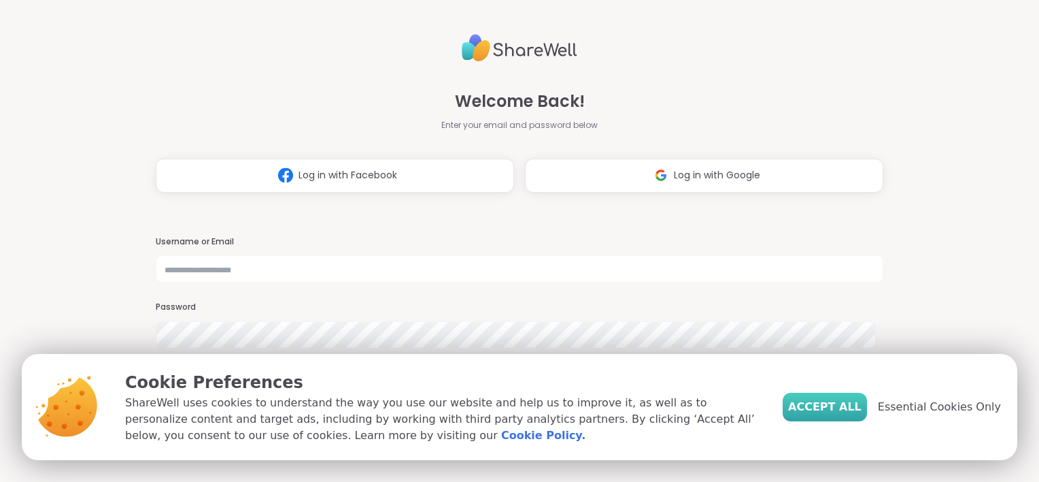
click at [848, 413] on span "Accept All" at bounding box center [824, 407] width 73 height 16
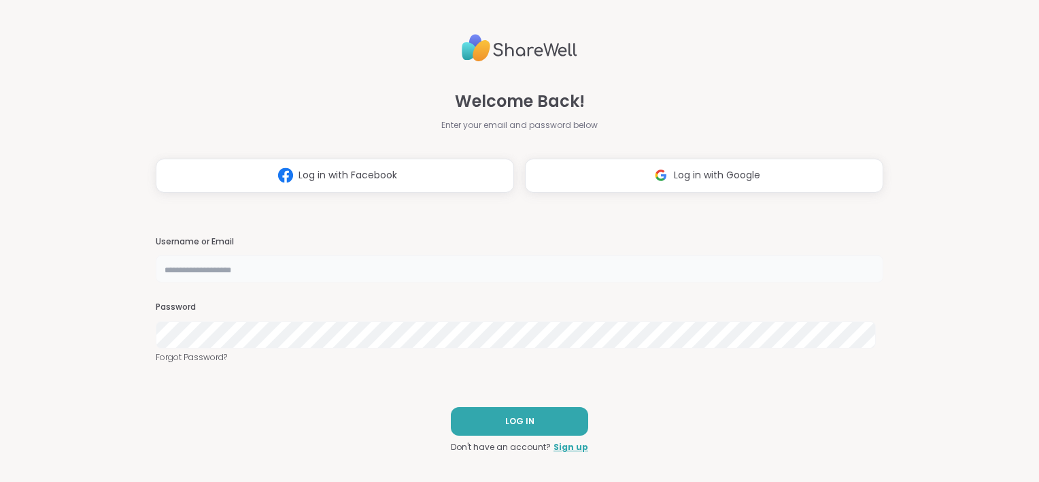
click at [182, 269] on input "text" at bounding box center [520, 268] width 728 height 27
click at [211, 267] on input "text" at bounding box center [520, 268] width 728 height 27
type input "**********"
click at [486, 430] on button "LOG IN" at bounding box center [519, 421] width 137 height 29
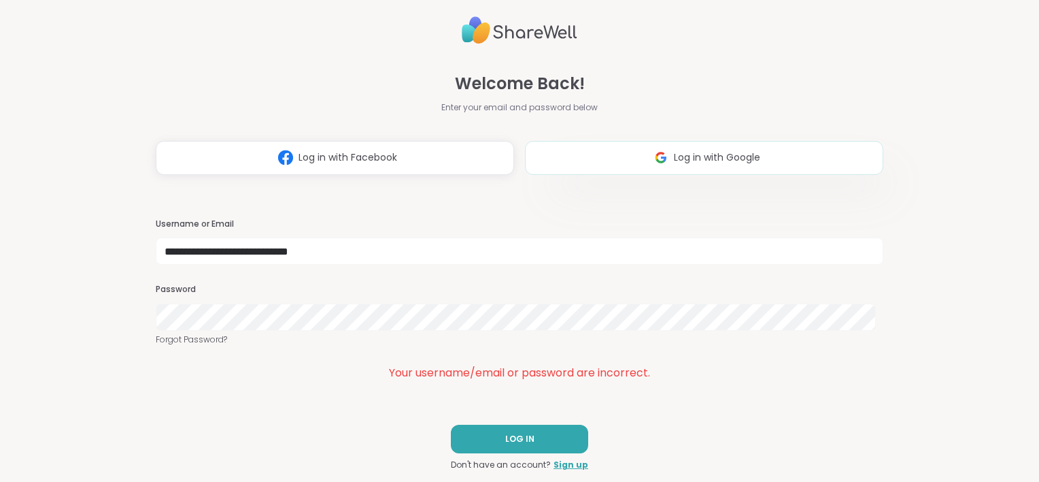
click at [619, 154] on button "Log in with Google" at bounding box center [704, 158] width 358 height 34
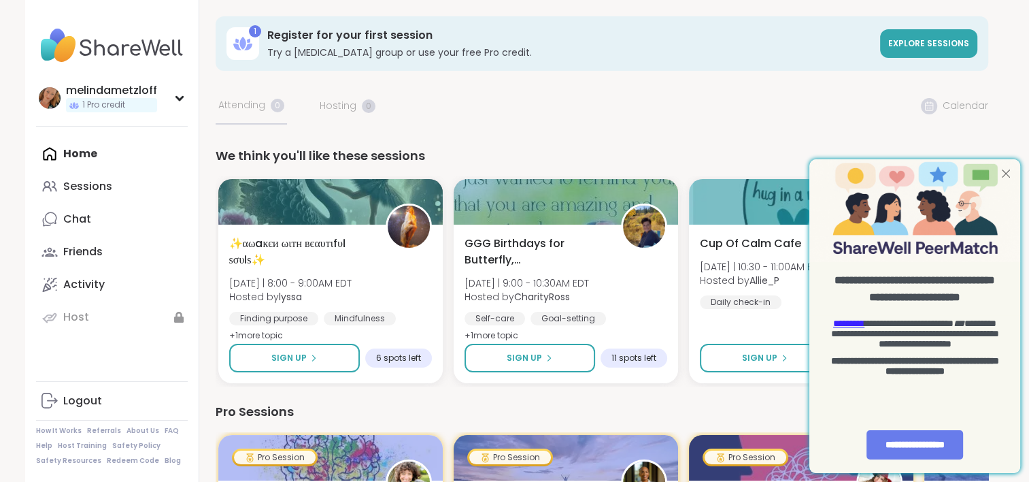
click at [1009, 173] on div at bounding box center [1006, 173] width 18 height 18
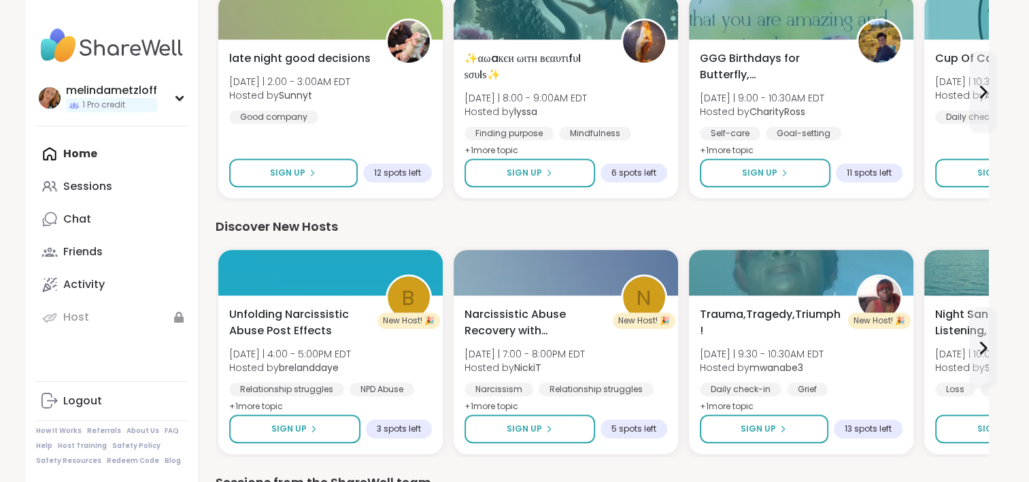
scroll to position [696, 0]
click at [80, 151] on div "Home Sessions Chat Friends Activity Host" at bounding box center [112, 235] width 152 height 196
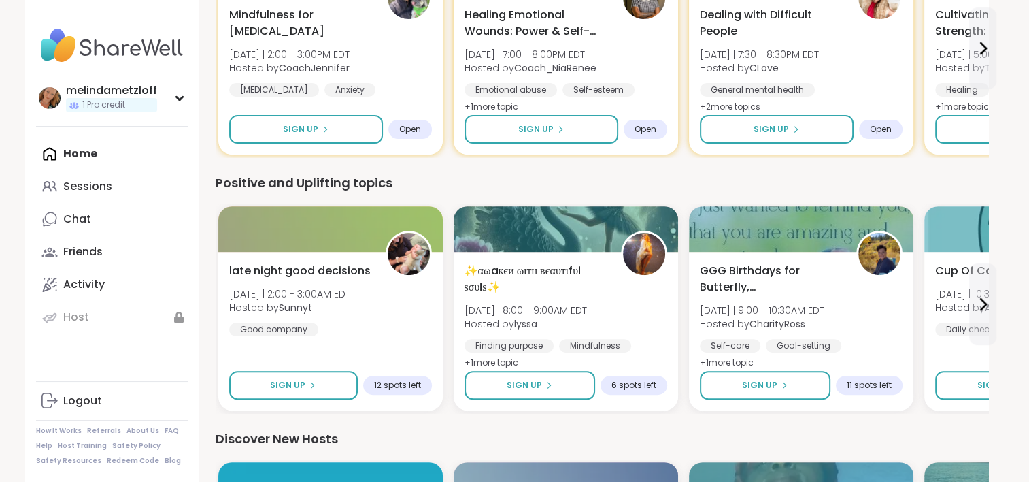
scroll to position [484, 0]
click at [979, 299] on icon at bounding box center [983, 304] width 16 height 16
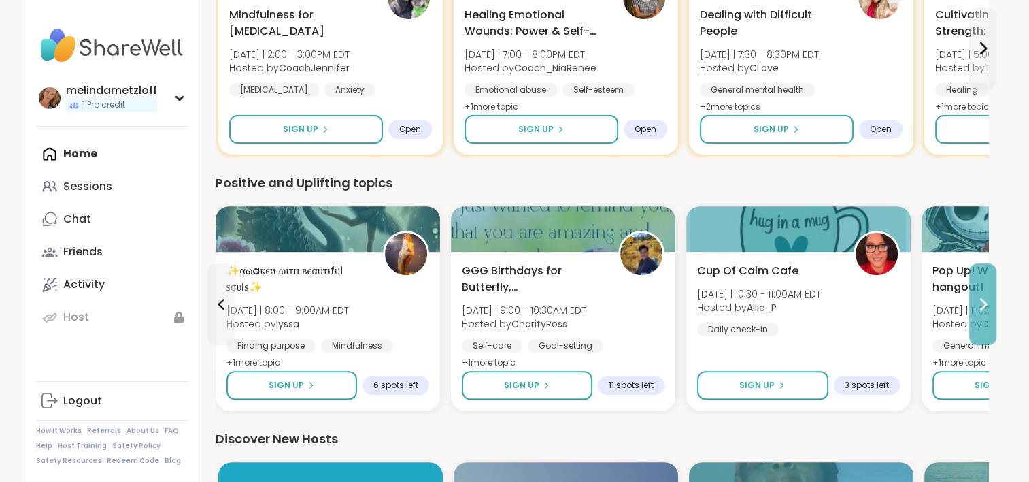
click at [979, 299] on icon at bounding box center [983, 304] width 16 height 16
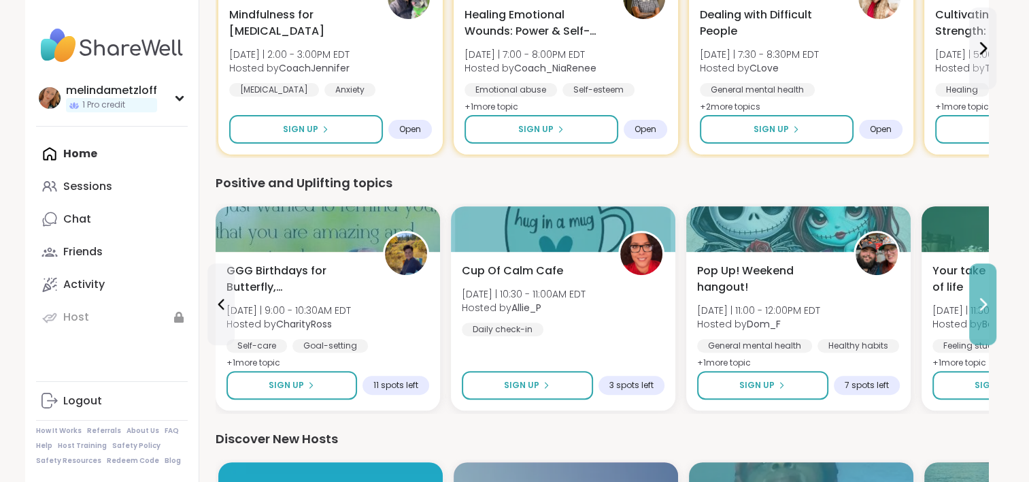
click at [979, 299] on icon at bounding box center [983, 304] width 16 height 16
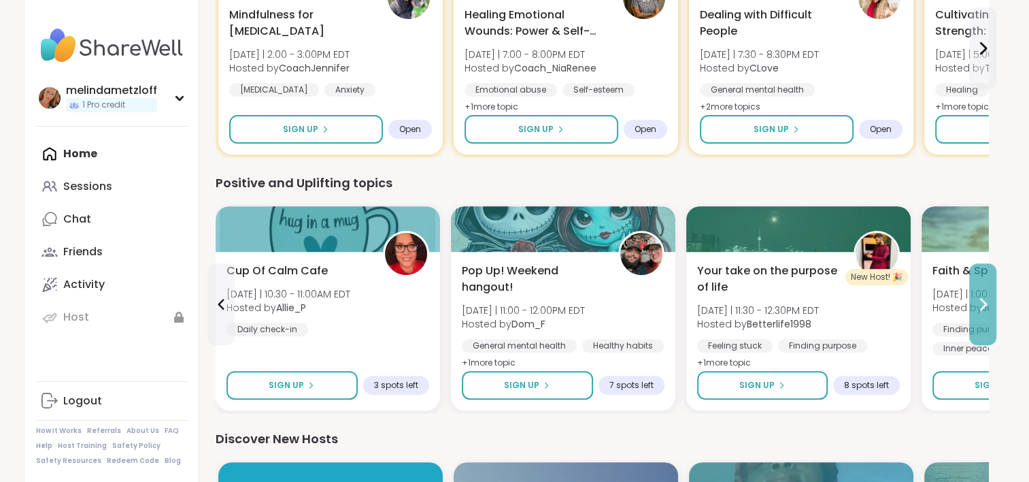
click at [979, 299] on icon at bounding box center [983, 304] width 16 height 16
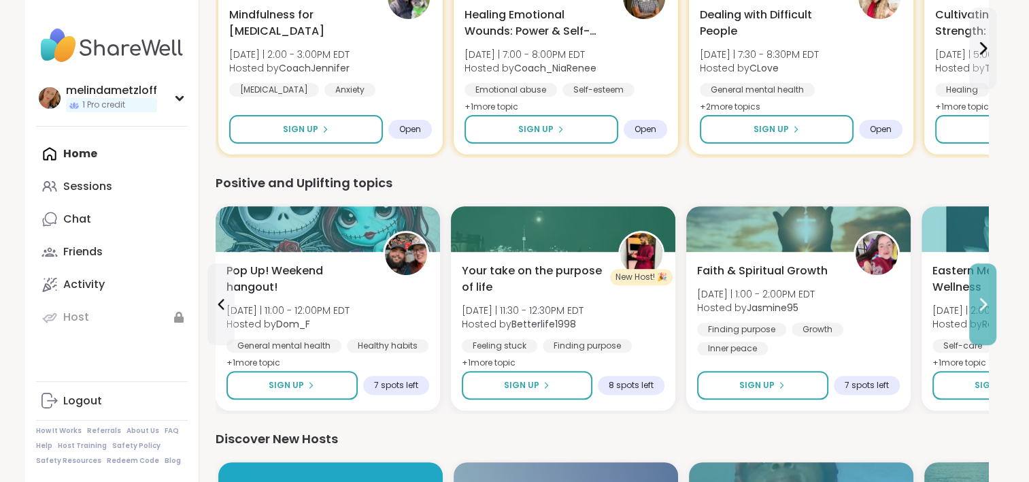
click at [979, 299] on icon at bounding box center [983, 304] width 16 height 16
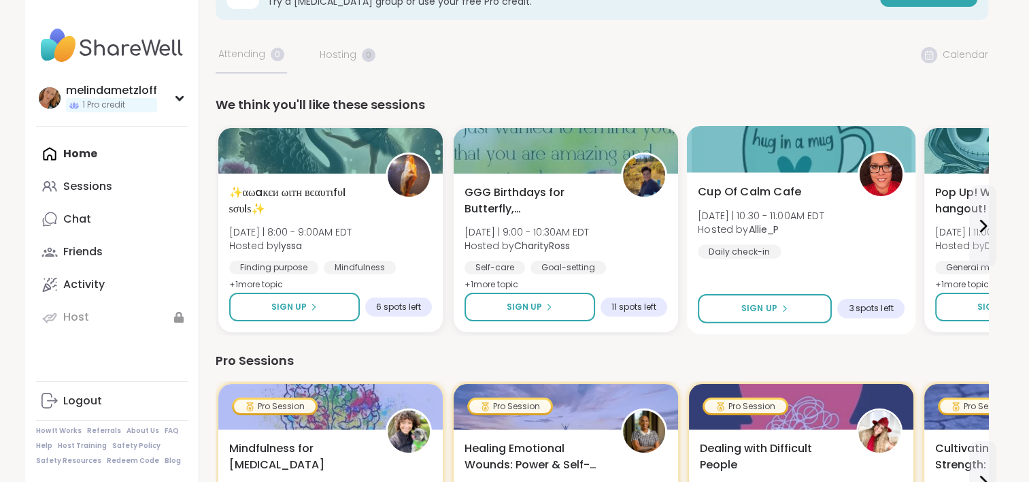
scroll to position [0, 0]
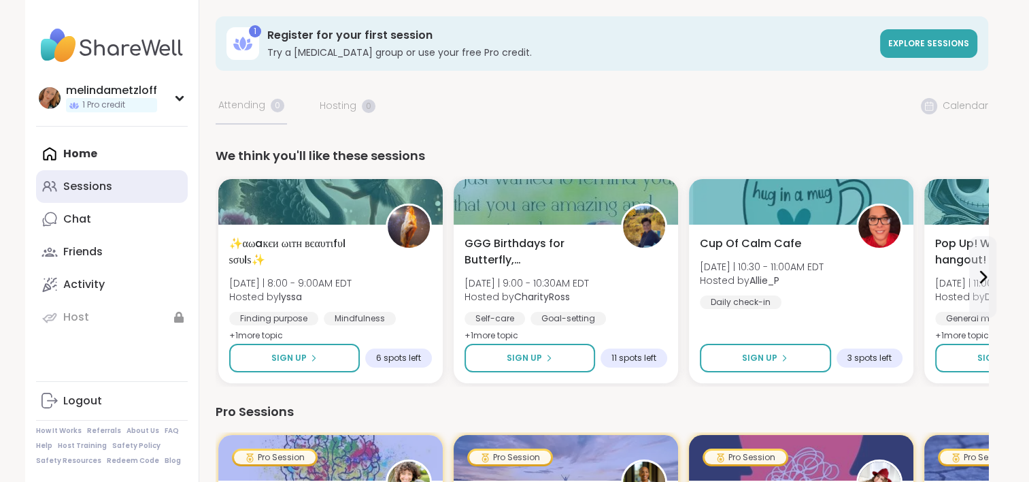
click at [79, 191] on div "Sessions" at bounding box center [87, 186] width 49 height 15
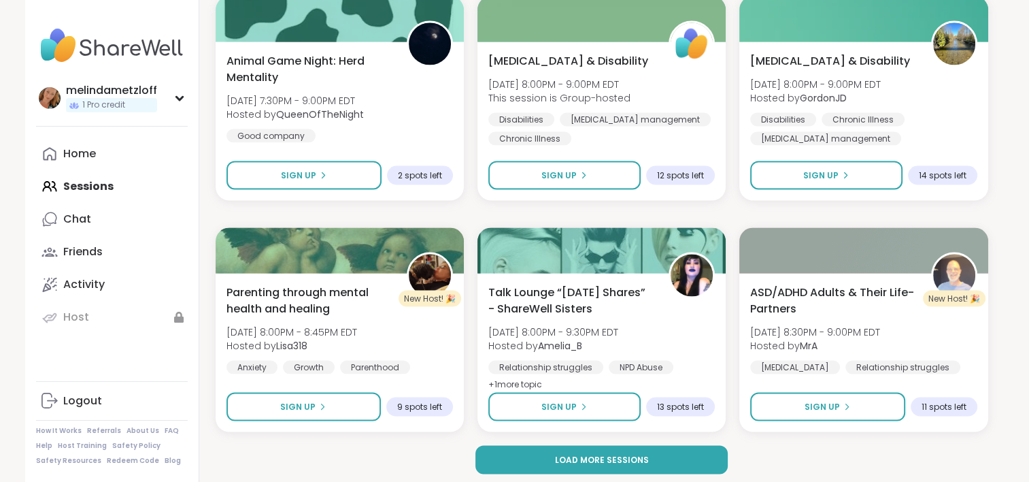
scroll to position [2603, 0]
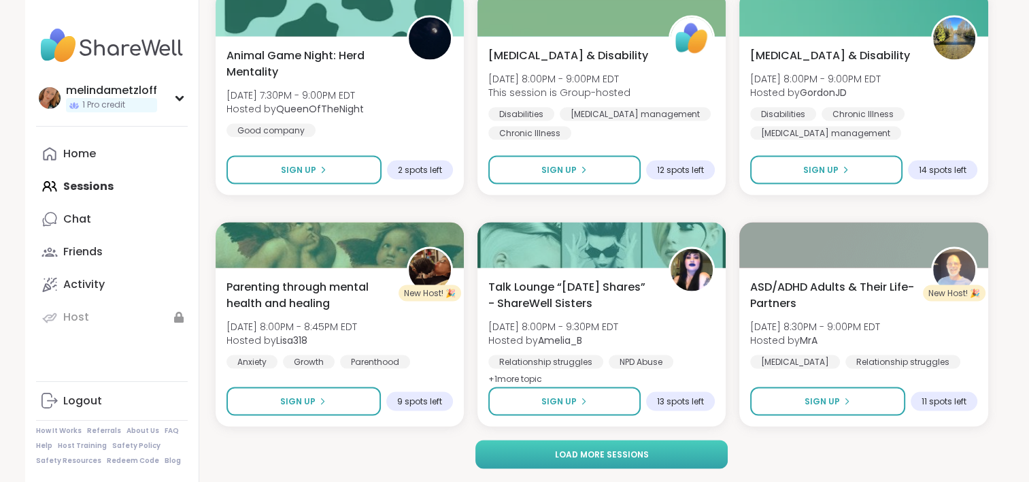
click at [639, 454] on span "Load more sessions" at bounding box center [601, 454] width 94 height 12
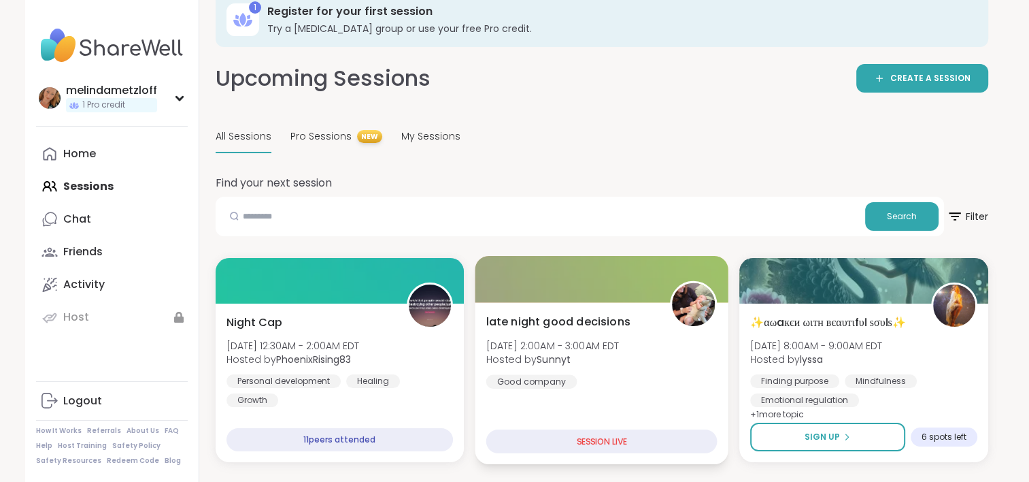
scroll to position [0, 0]
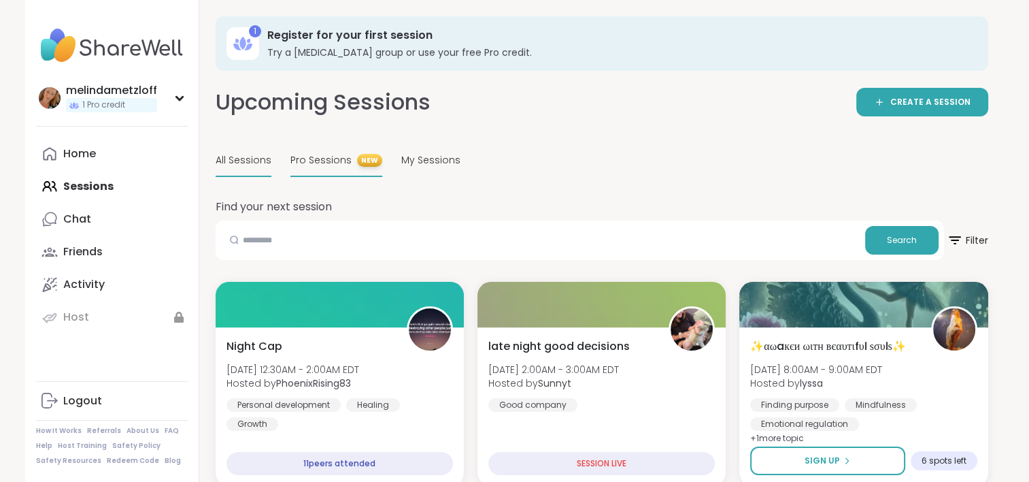
click at [335, 161] on span "Pro Sessions" at bounding box center [320, 160] width 61 height 14
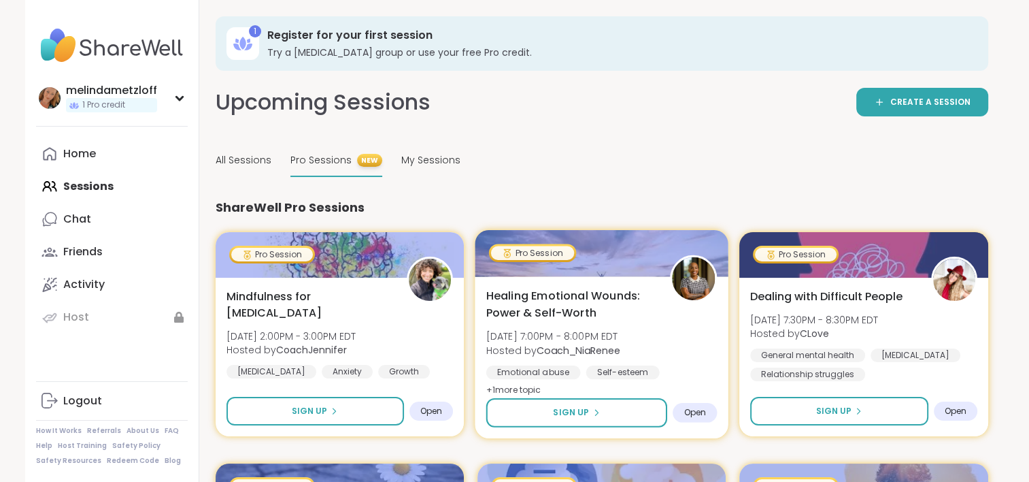
scroll to position [2, 0]
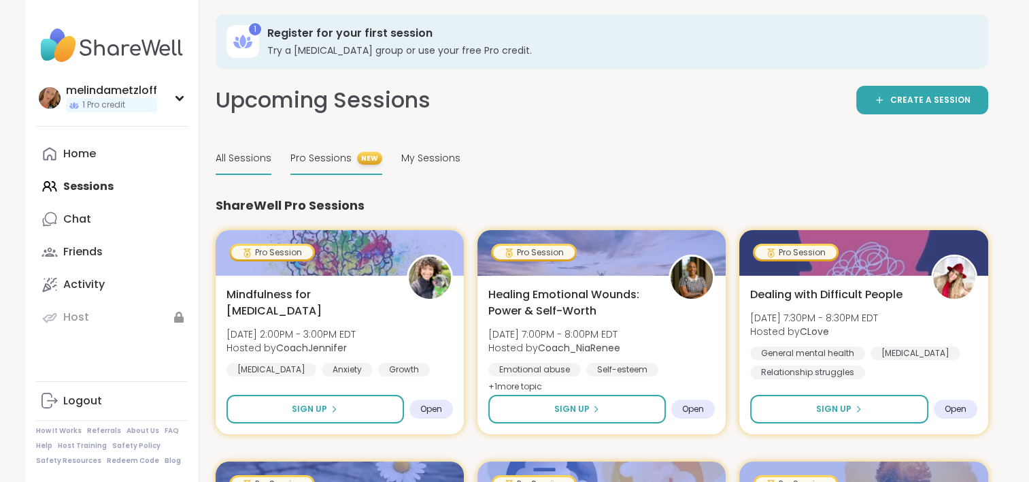
click at [233, 161] on span "All Sessions" at bounding box center [244, 158] width 56 height 14
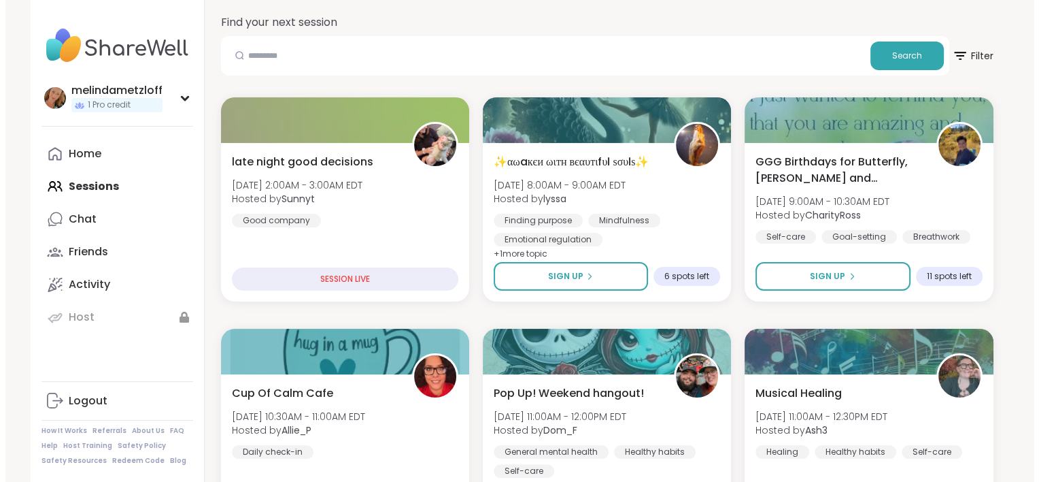
scroll to position [185, 0]
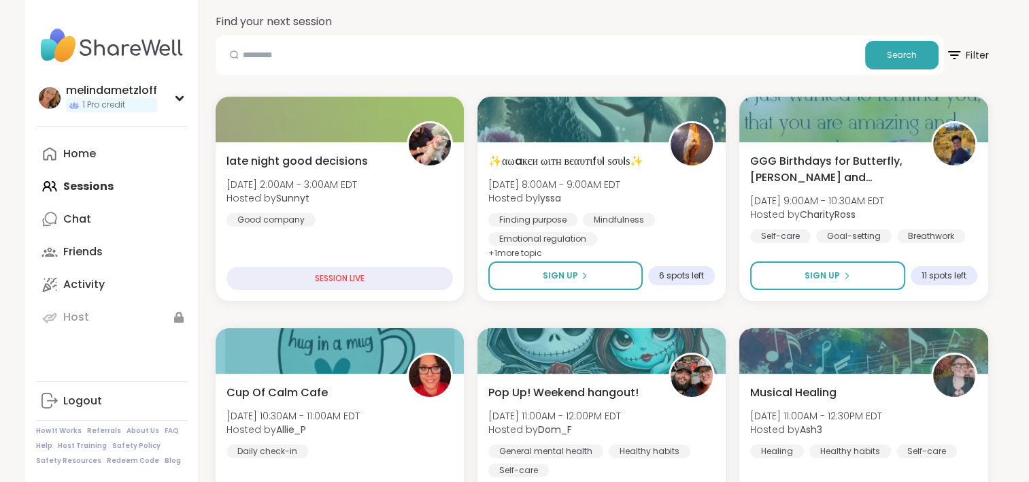
click at [960, 47] on icon at bounding box center [953, 54] width 17 height 17
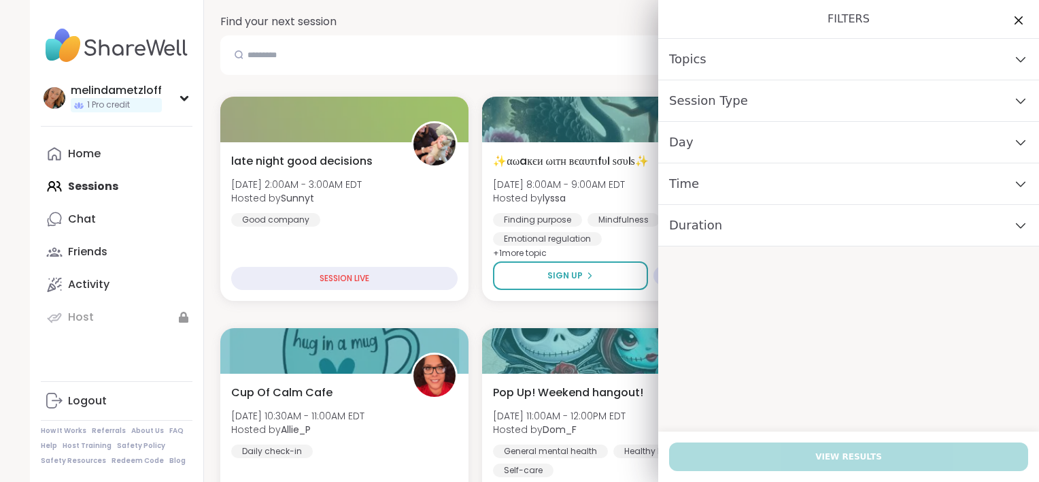
click at [902, 139] on div "Day" at bounding box center [848, 142] width 381 height 41
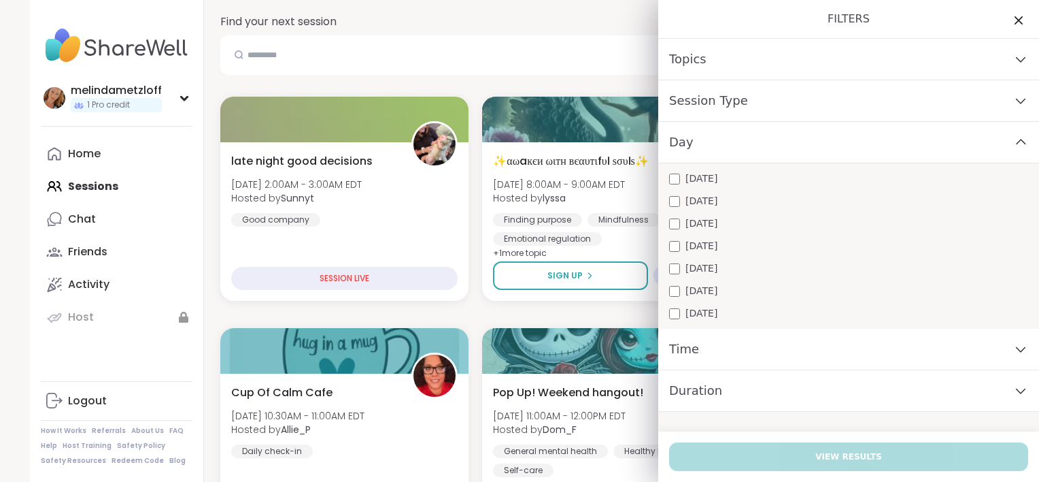
click at [686, 314] on span "Sunday" at bounding box center [702, 313] width 32 height 14
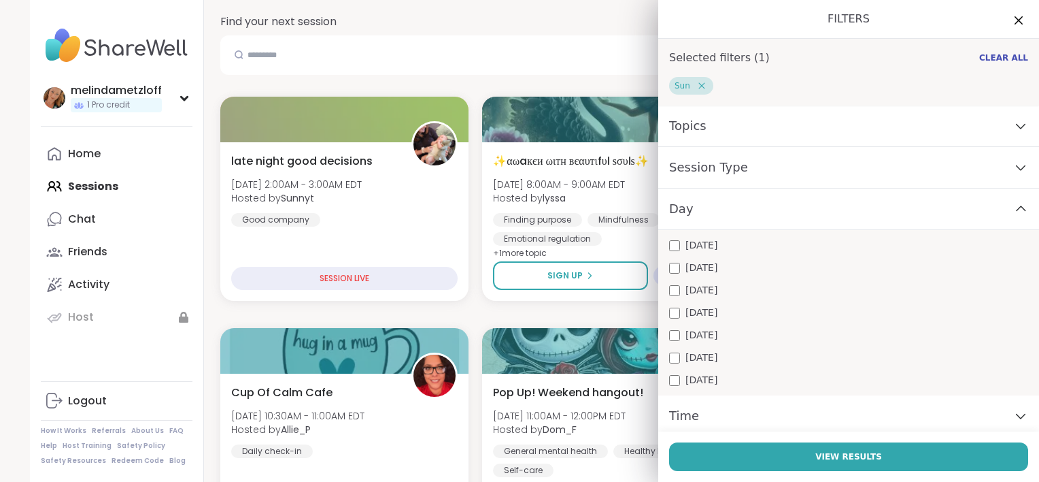
scroll to position [46, 0]
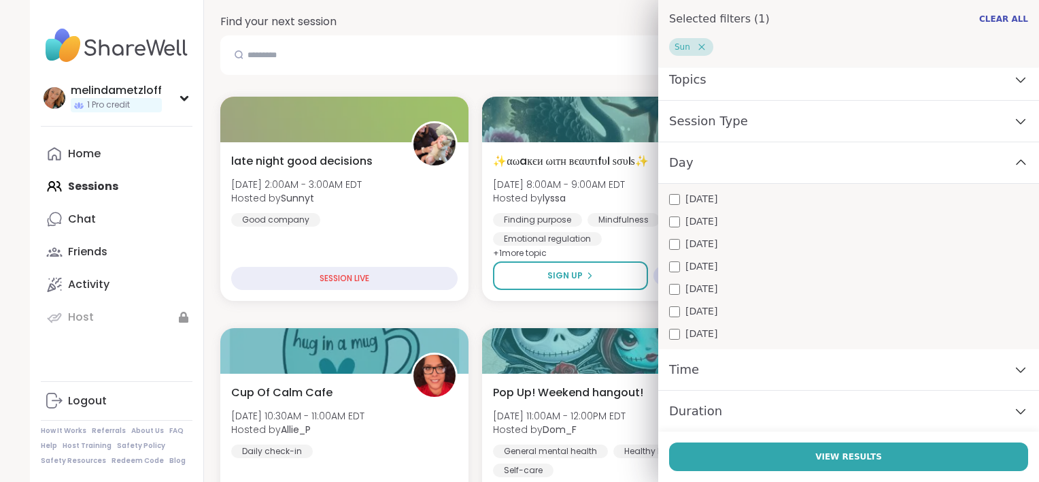
click at [776, 376] on div "Time" at bounding box center [848, 369] width 381 height 41
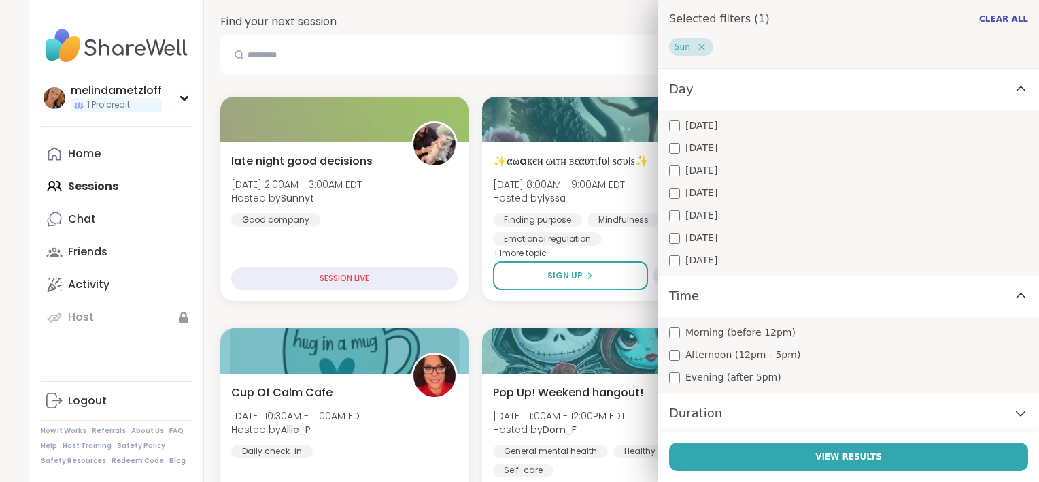
scroll to position [122, 0]
click at [996, 403] on div "Duration" at bounding box center [848, 410] width 381 height 41
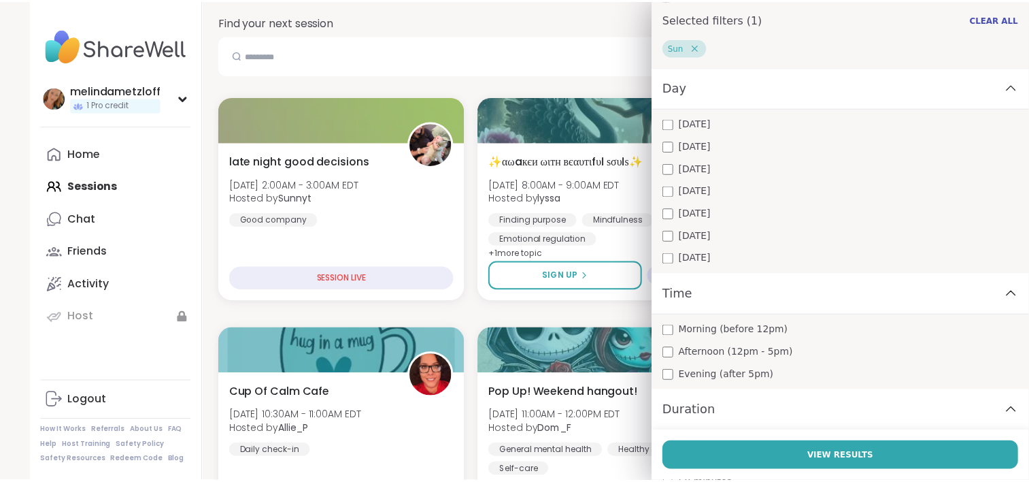
scroll to position [206, 0]
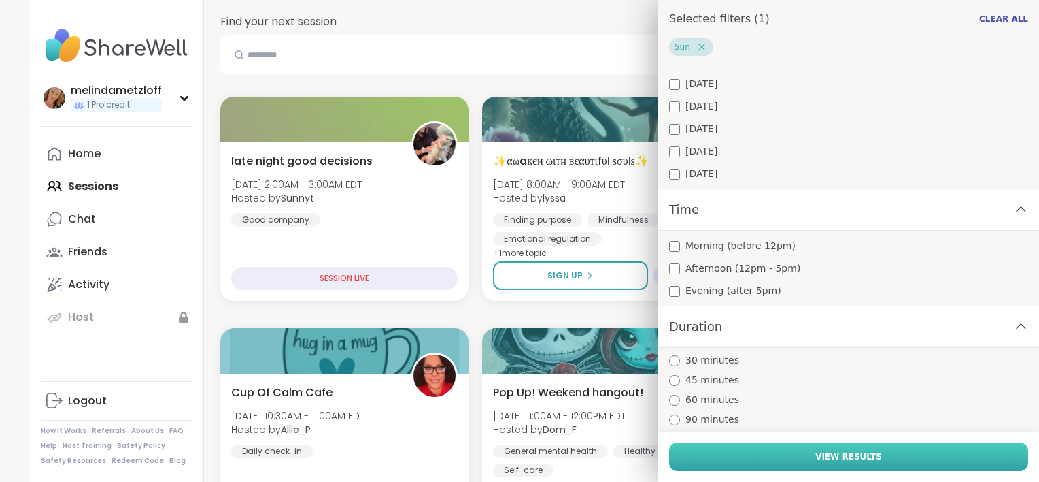
click at [864, 443] on button "View Results" at bounding box center [848, 456] width 359 height 29
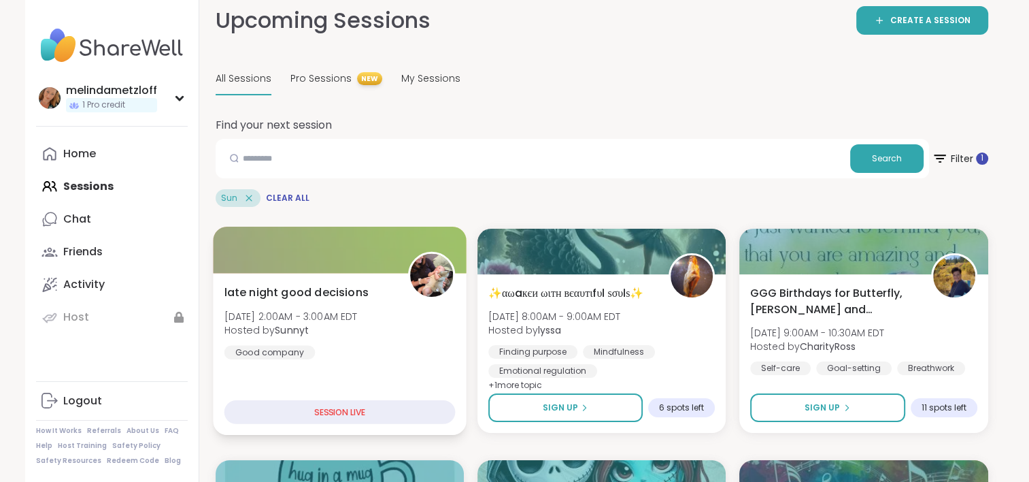
scroll to position [81, 0]
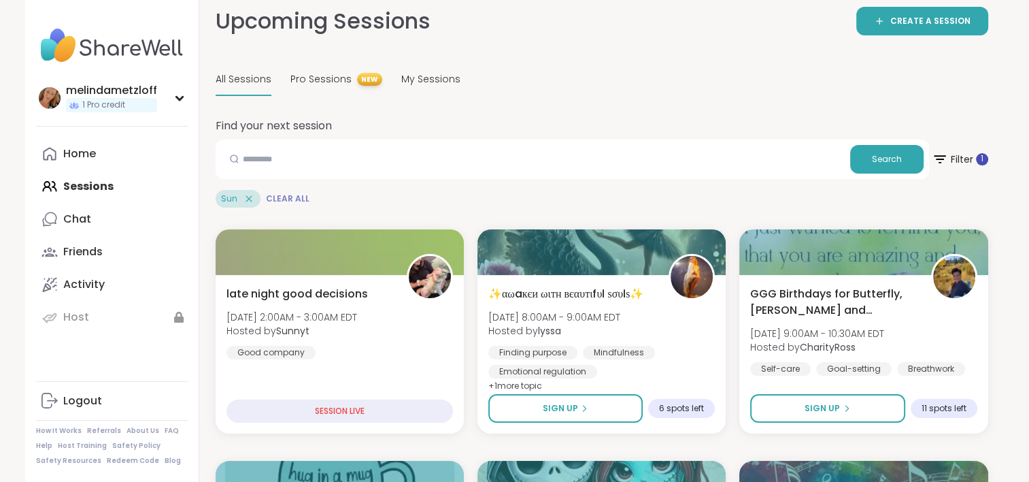
click at [279, 199] on span "Clear All" at bounding box center [288, 198] width 44 height 11
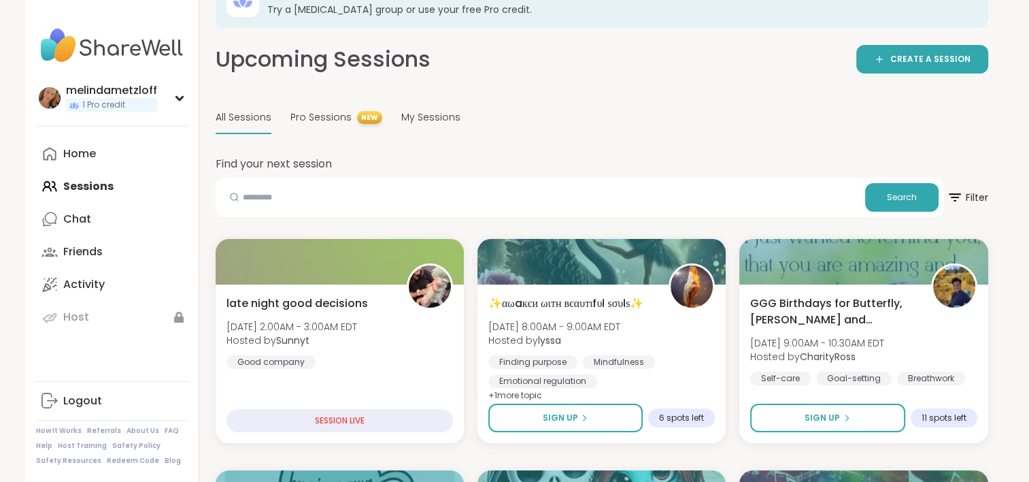
scroll to position [0, 0]
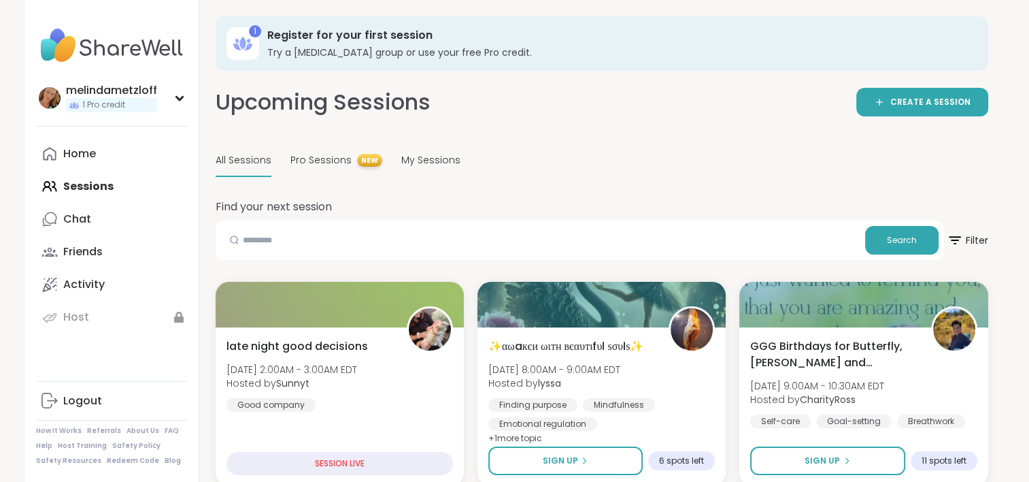
click at [295, 48] on h3 "Try a peer support group or use your free Pro credit." at bounding box center [618, 53] width 702 height 14
click at [248, 46] on icon at bounding box center [248, 47] width 8 height 7
click at [80, 284] on div "Activity" at bounding box center [83, 284] width 41 height 15
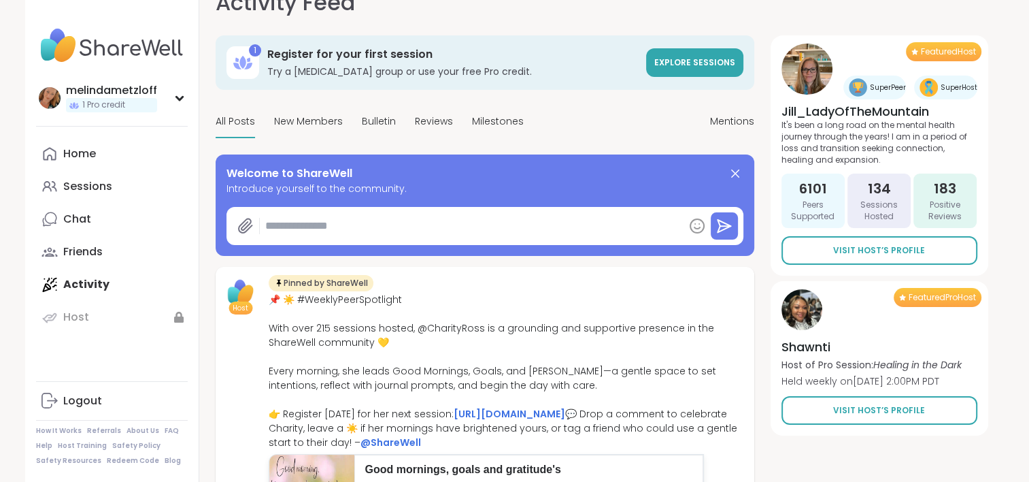
scroll to position [22, 0]
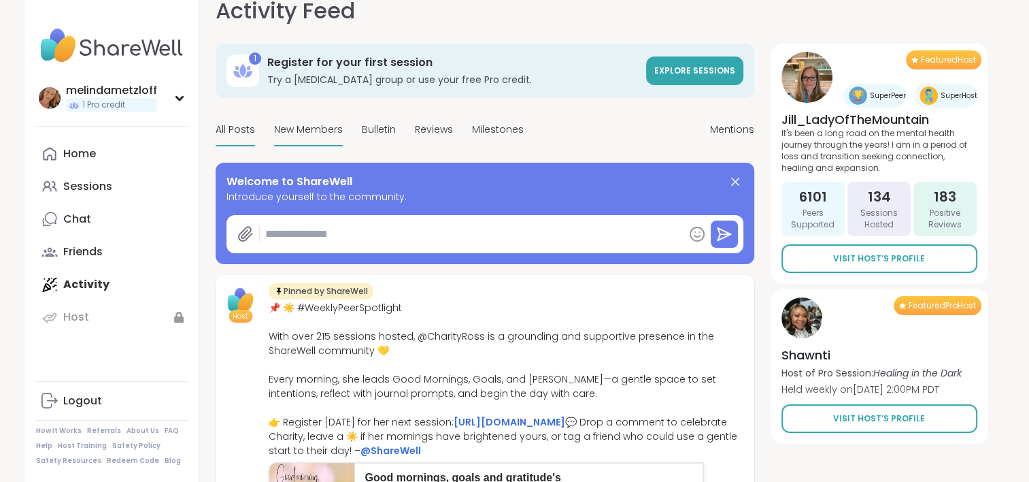
click at [312, 133] on span "New Members" at bounding box center [308, 129] width 69 height 14
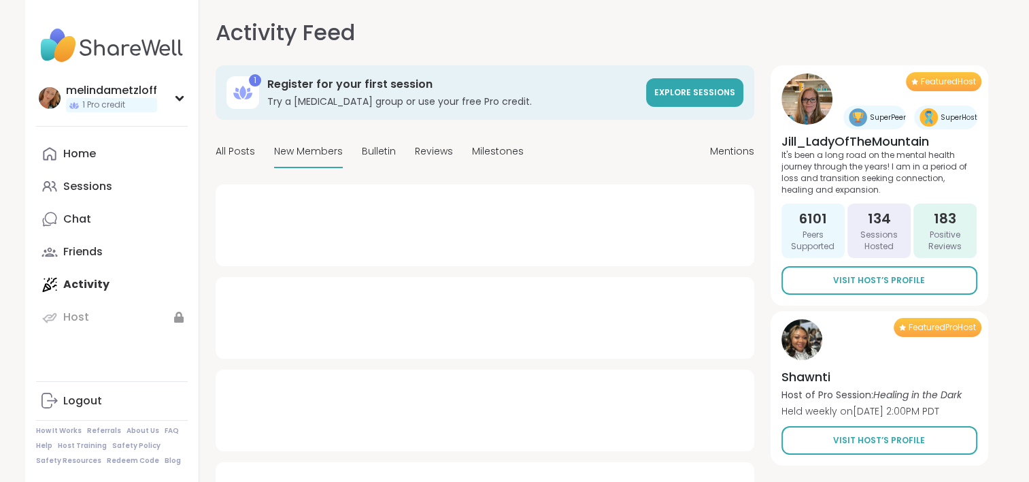
type textarea "*"
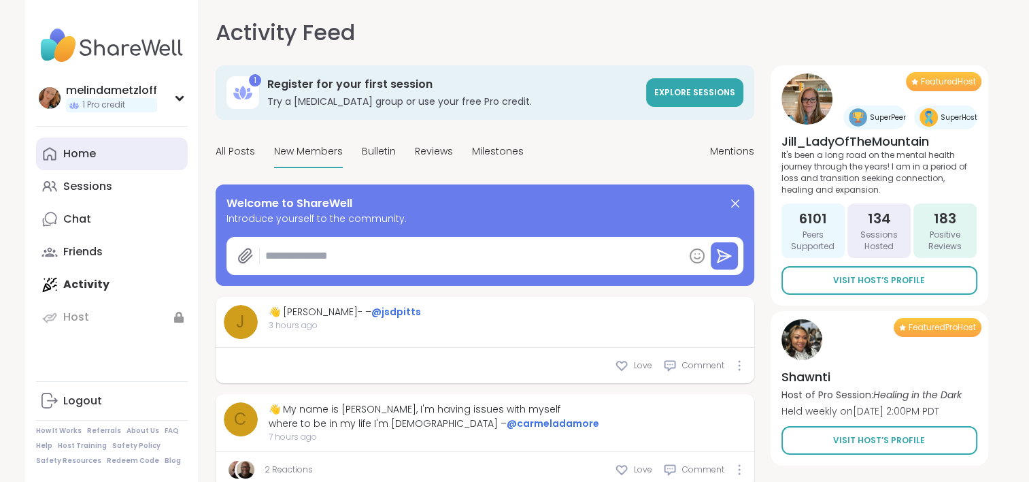
click at [84, 161] on div "Home" at bounding box center [79, 153] width 33 height 15
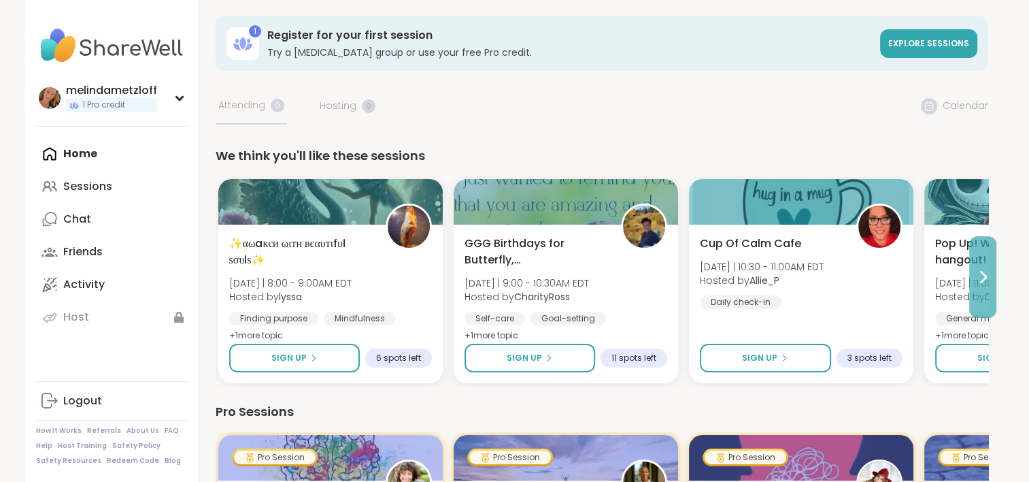
click at [983, 272] on icon at bounding box center [983, 277] width 16 height 16
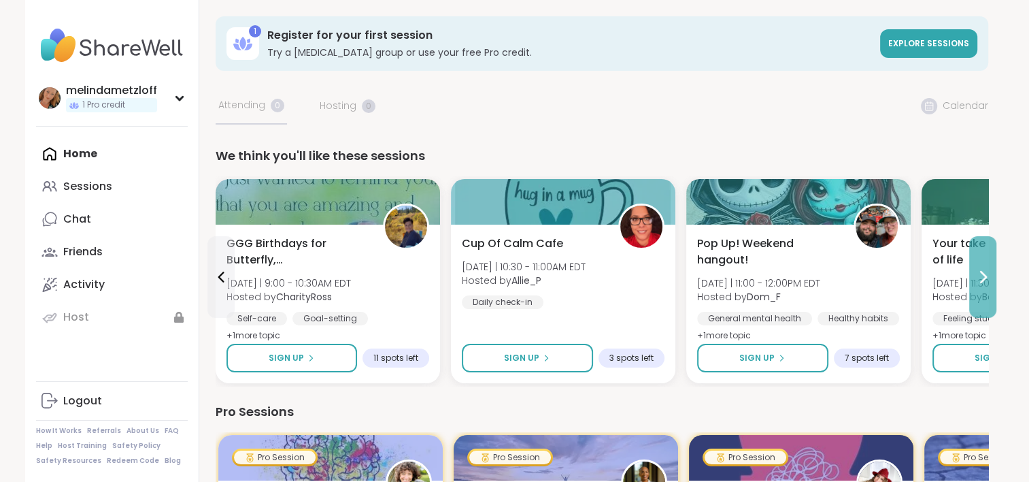
click at [983, 272] on icon at bounding box center [983, 277] width 16 height 16
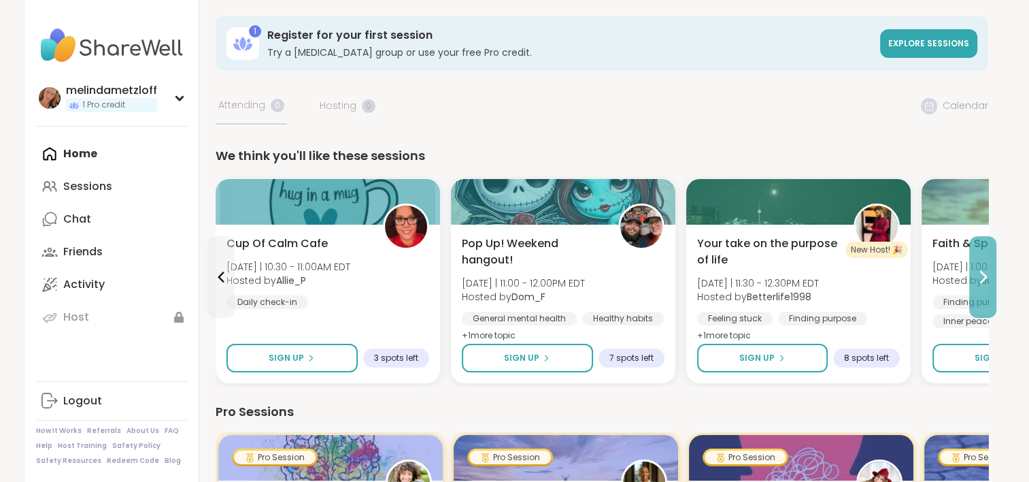
click at [983, 272] on icon at bounding box center [983, 277] width 16 height 16
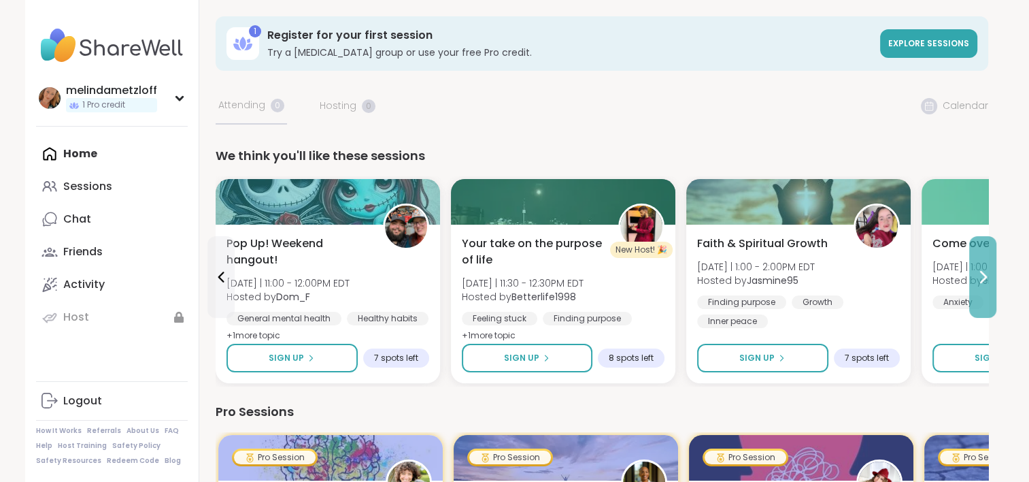
click at [983, 272] on icon at bounding box center [983, 277] width 16 height 16
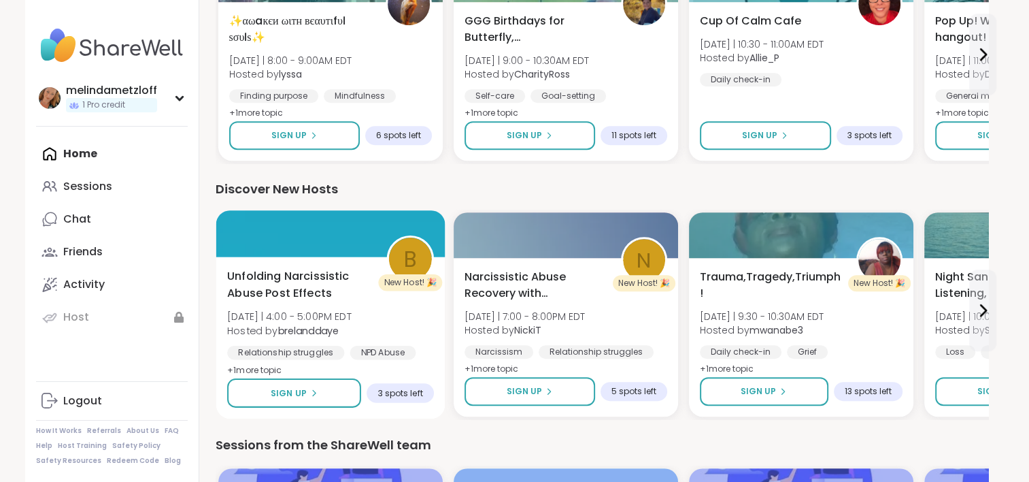
scroll to position [735, 0]
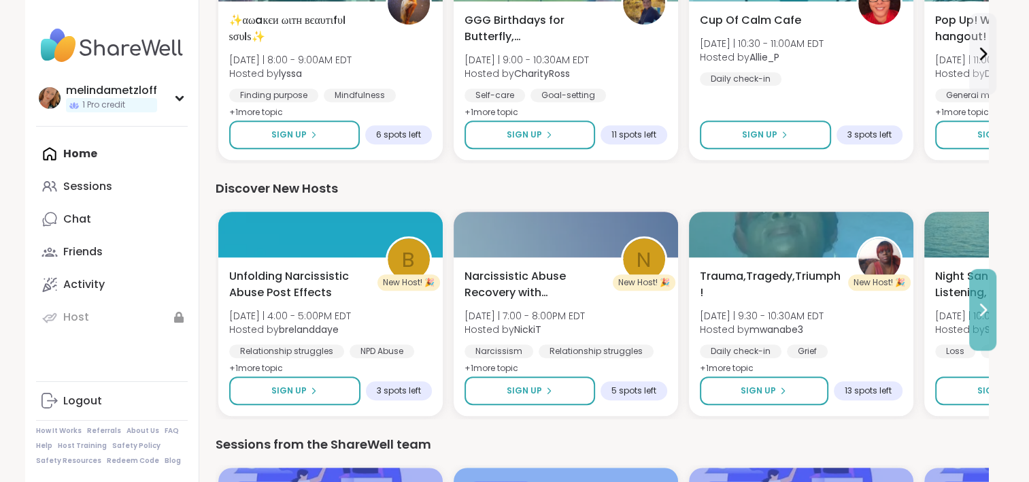
click at [976, 312] on icon at bounding box center [983, 309] width 16 height 16
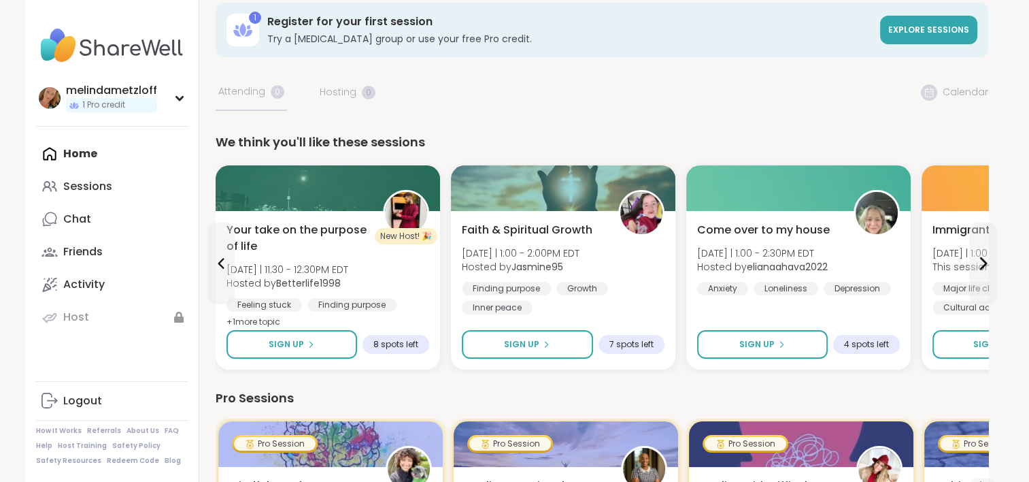
scroll to position [0, 0]
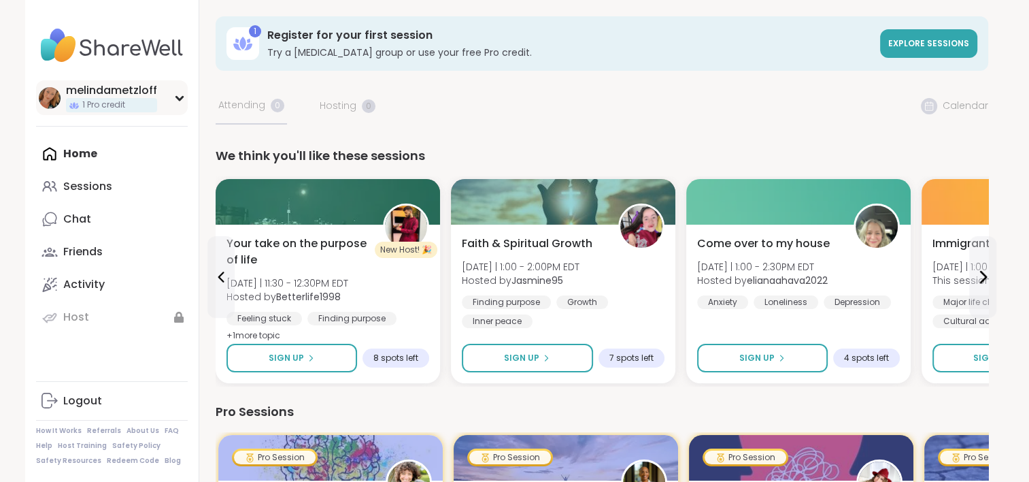
click at [180, 101] on icon at bounding box center [179, 98] width 11 height 7
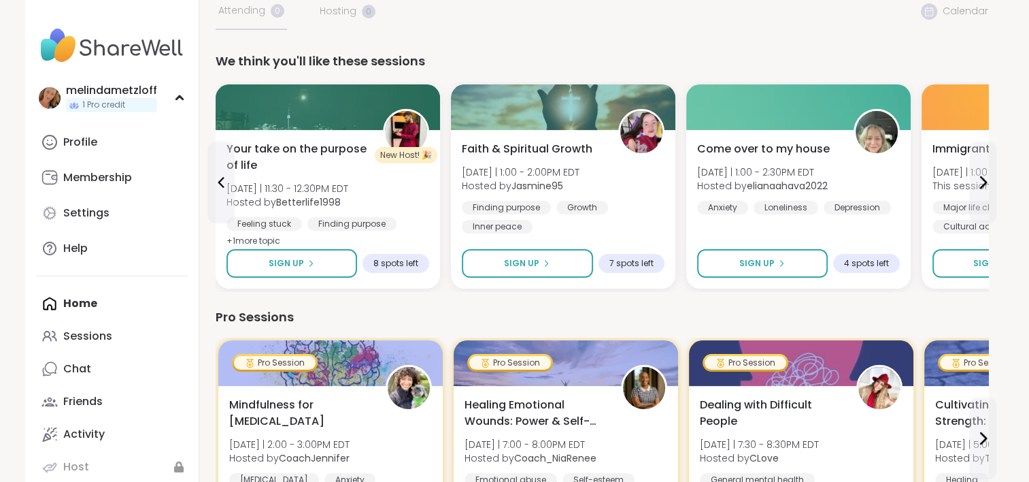
scroll to position [95, 0]
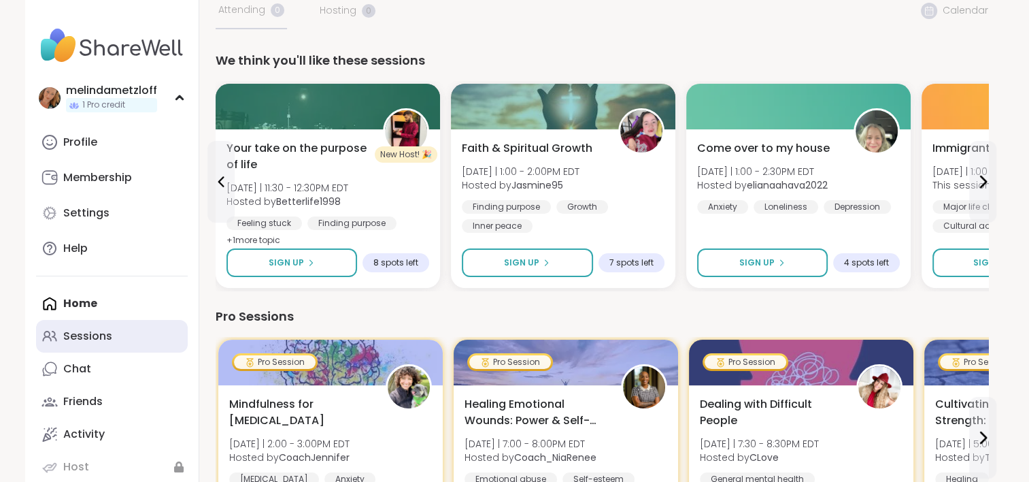
click at [72, 329] on div "Sessions" at bounding box center [87, 336] width 49 height 15
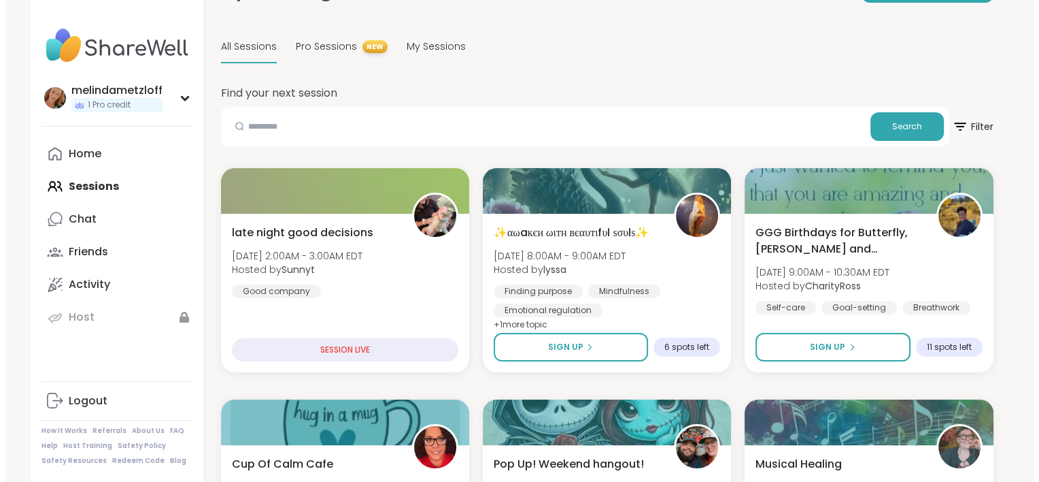
scroll to position [114, 0]
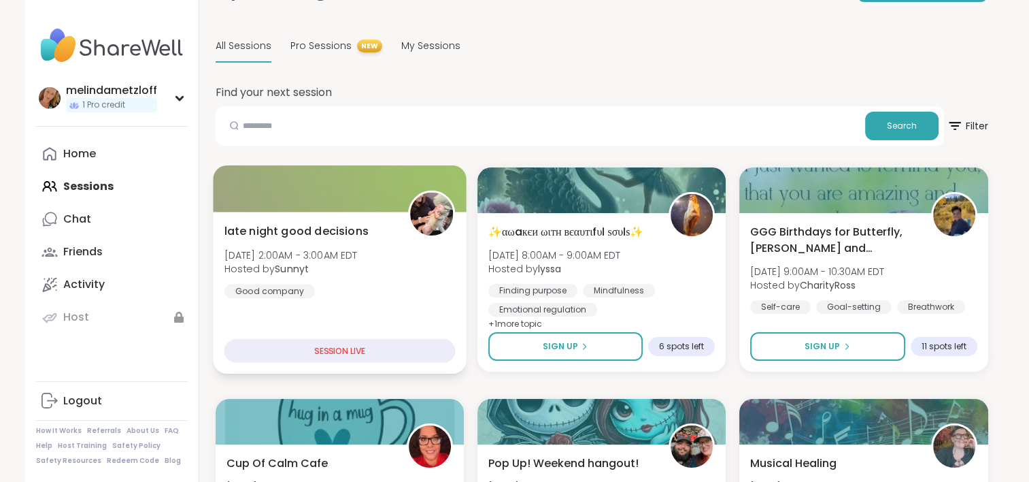
click at [344, 349] on div "SESSION LIVE" at bounding box center [339, 351] width 231 height 24
click at [305, 246] on div "late night good decisions Sun, Aug 10 | 2:00AM - 3:00AM EDT Hosted by Sunnyt Go…" at bounding box center [339, 259] width 231 height 75
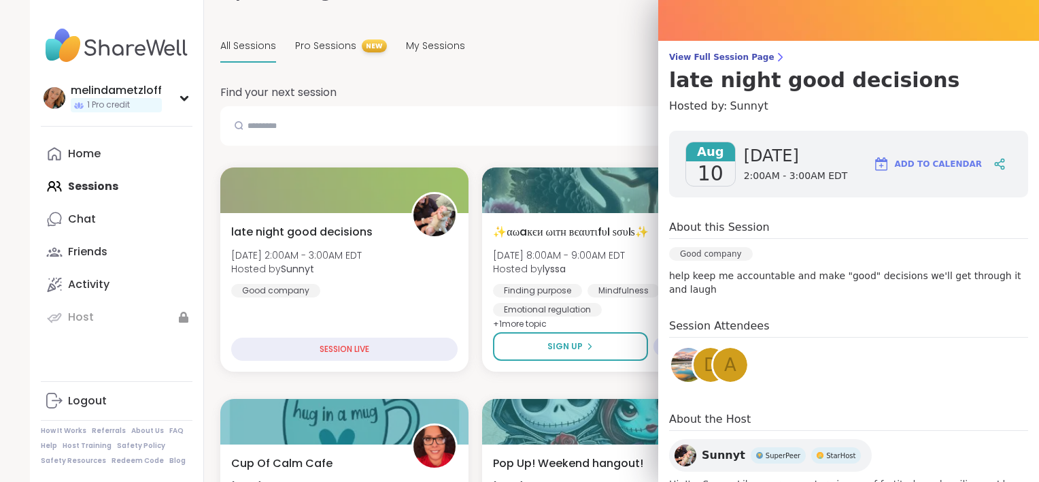
scroll to position [163, 0]
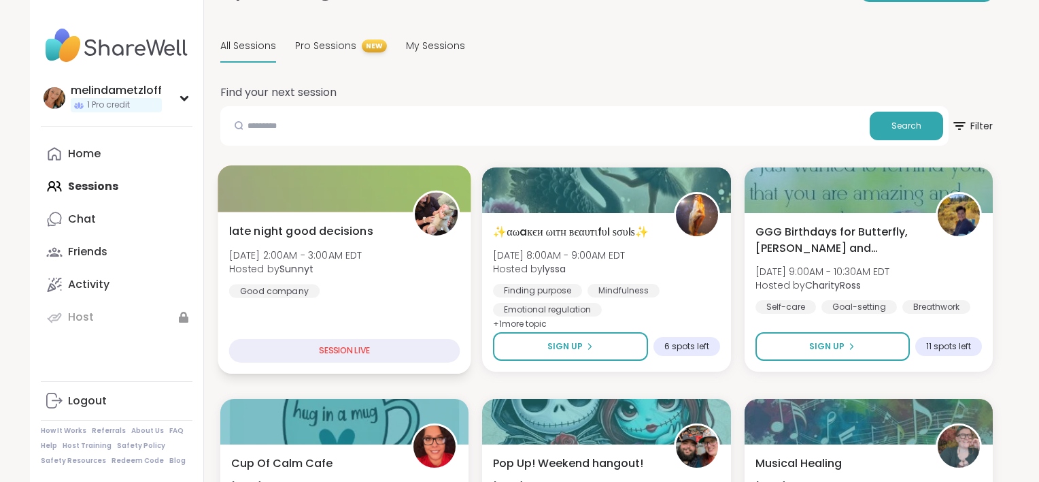
click at [291, 352] on div "SESSION LIVE" at bounding box center [344, 351] width 231 height 24
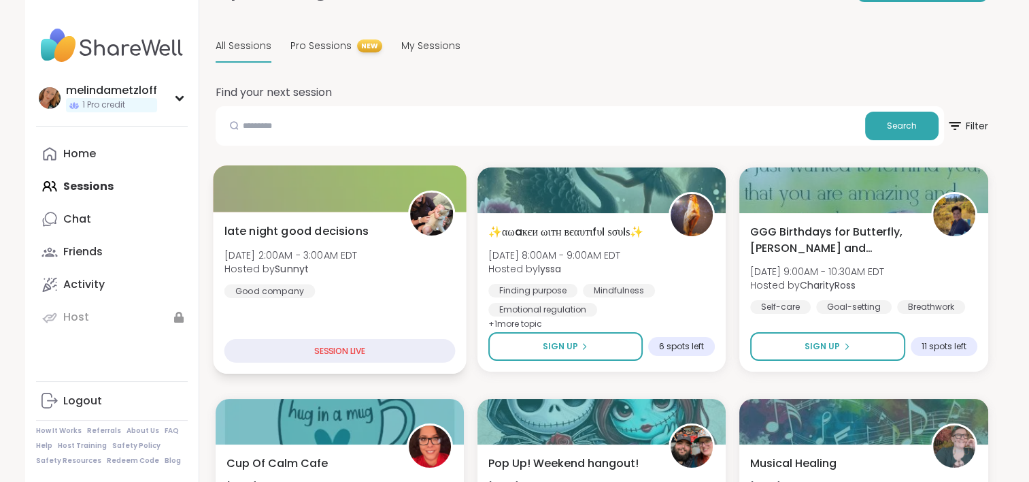
click at [324, 350] on div "SESSION LIVE" at bounding box center [339, 351] width 231 height 24
drag, startPoint x: 324, startPoint y: 350, endPoint x: 312, endPoint y: 316, distance: 36.6
click at [312, 316] on div "late night good decisions Sun, Aug 10 | 2:00AM - 3:00AM EDT Hosted by Sunnyt Go…" at bounding box center [340, 293] width 254 height 162
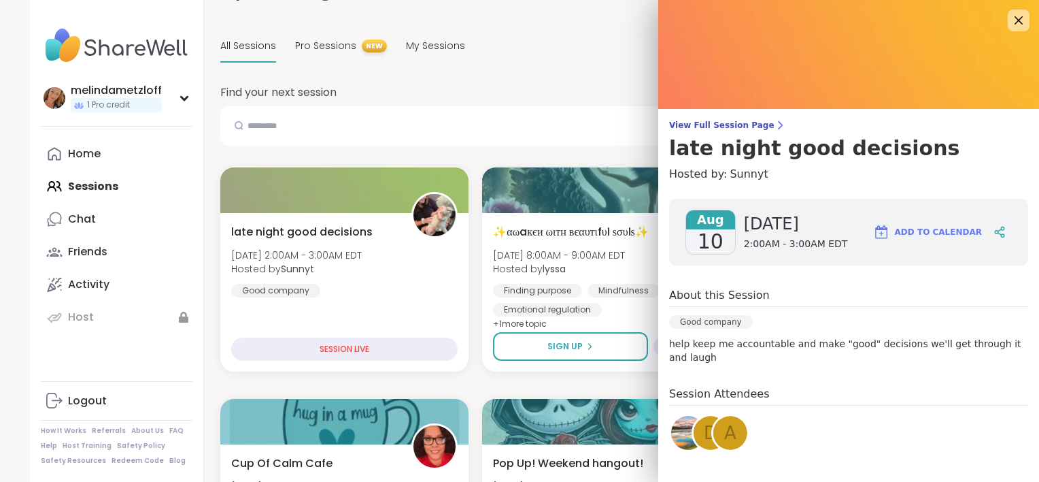
click at [807, 235] on div "Sunday 2:00AM - 3:00AM EDT" at bounding box center [796, 231] width 104 height 45
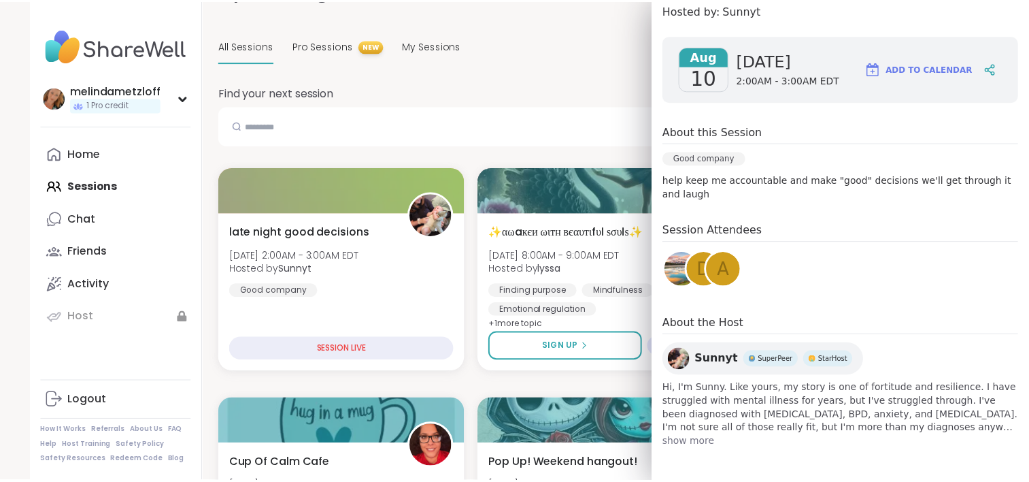
scroll to position [0, 0]
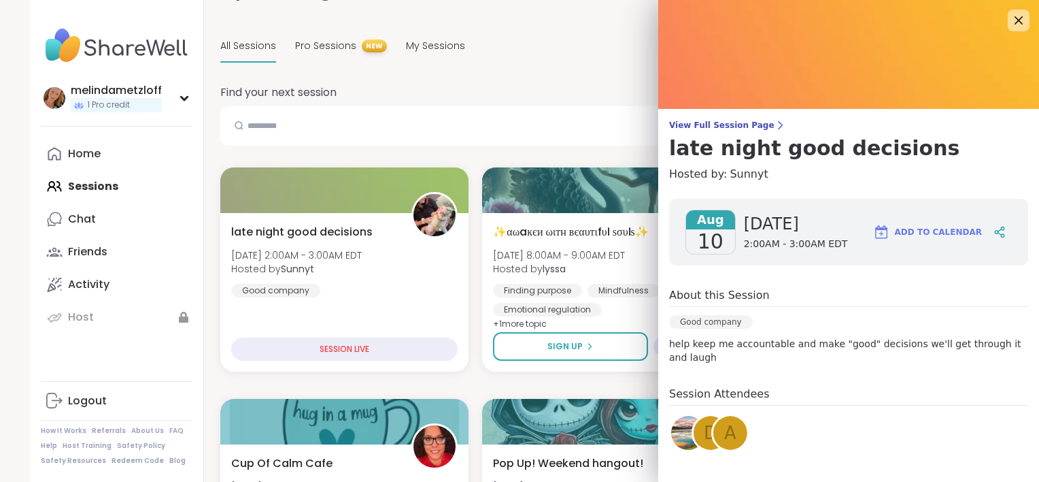
click at [924, 231] on span "Add to Calendar" at bounding box center [938, 232] width 87 height 12
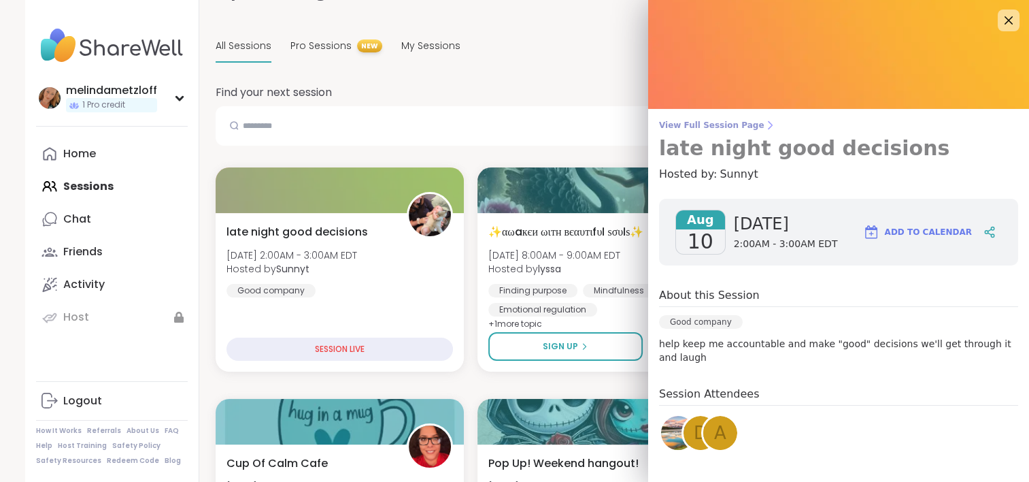
click at [713, 144] on h3 "late night good decisions" at bounding box center [838, 148] width 359 height 24
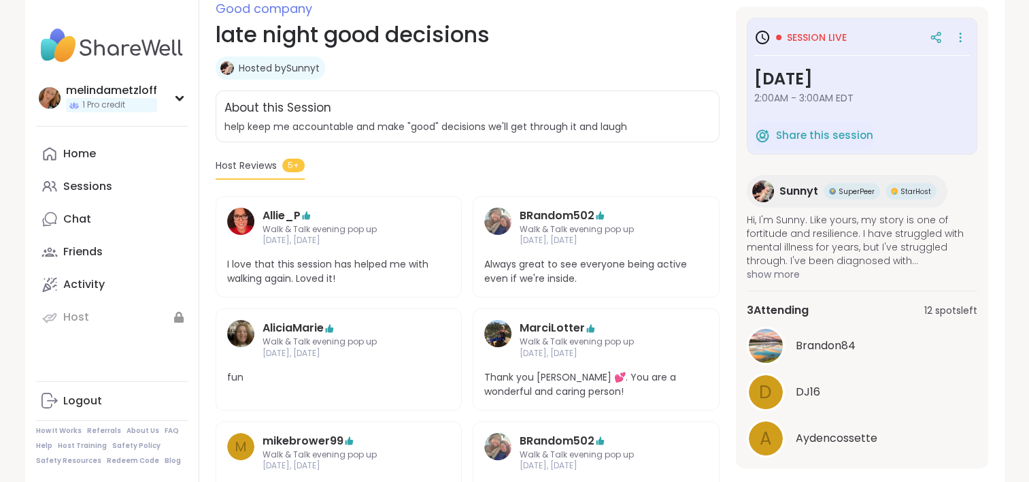
click at [764, 37] on icon at bounding box center [762, 37] width 16 height 16
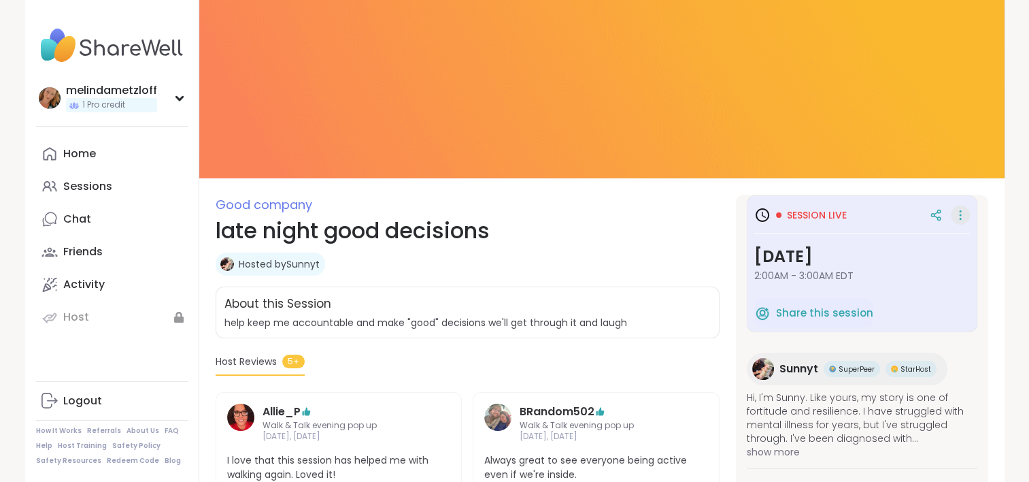
click at [954, 216] on icon at bounding box center [961, 214] width 14 height 19
click at [835, 219] on span "Session live" at bounding box center [817, 215] width 60 height 14
click at [766, 211] on icon at bounding box center [762, 215] width 16 height 16
click at [779, 213] on div at bounding box center [778, 214] width 5 height 5
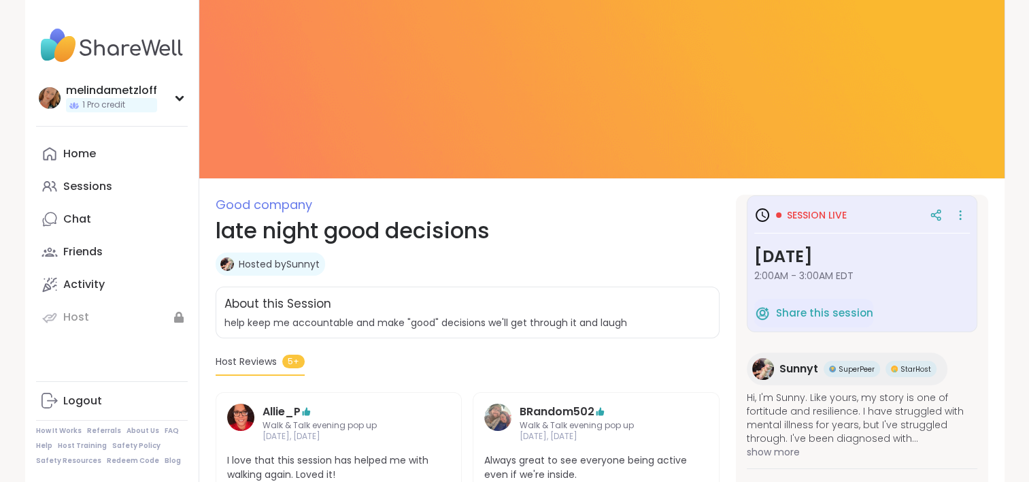
click at [248, 365] on span "Host Reviews" at bounding box center [246, 361] width 61 height 14
click at [268, 205] on span "Good company" at bounding box center [264, 204] width 97 height 17
click at [596, 195] on span "Good company" at bounding box center [468, 205] width 504 height 20
click at [823, 218] on span "Session live" at bounding box center [817, 215] width 60 height 14
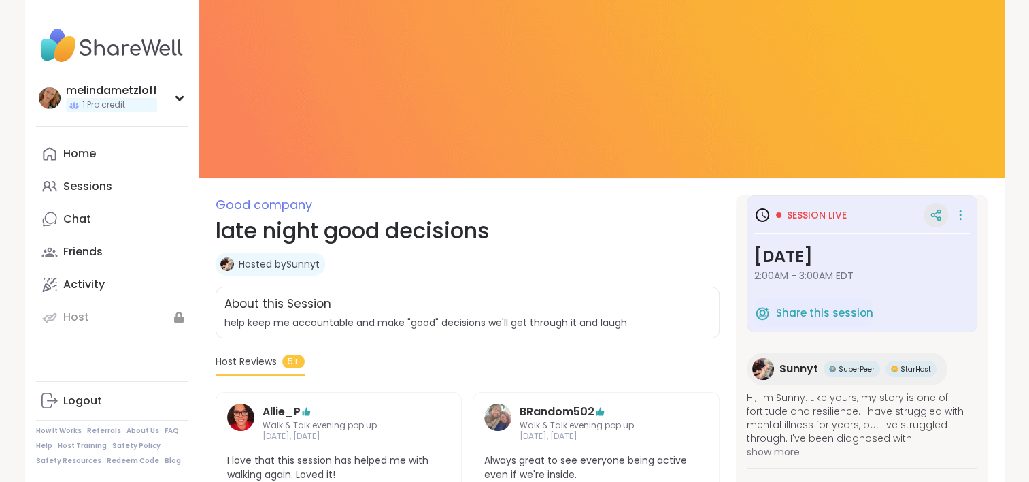
click at [930, 212] on icon at bounding box center [936, 215] width 12 height 12
click at [960, 218] on icon at bounding box center [960, 218] width 1 height 1
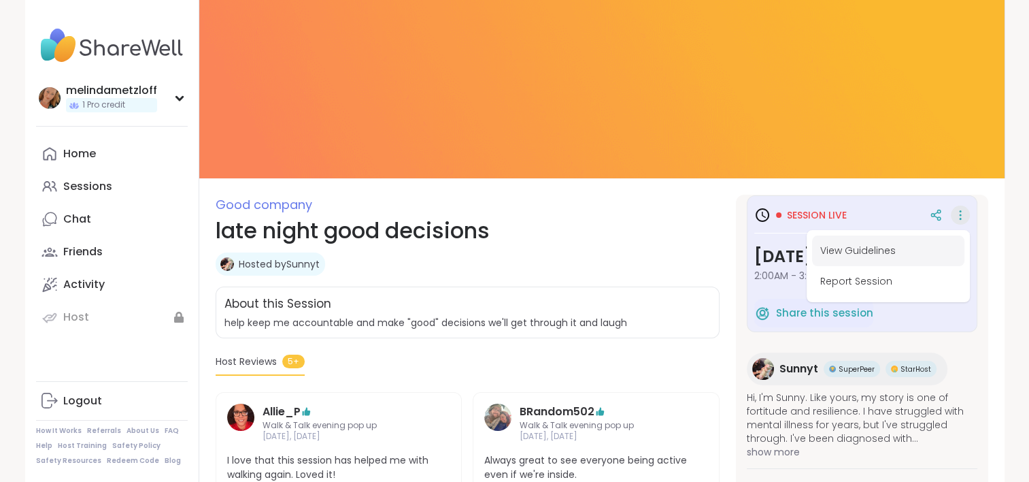
click at [839, 253] on button "View Guidelines" at bounding box center [888, 250] width 152 height 31
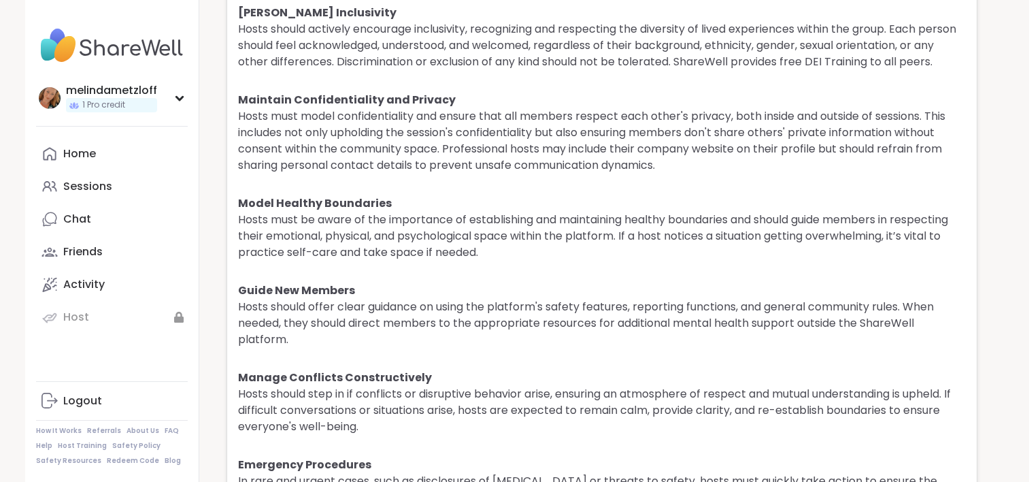
scroll to position [3287, 0]
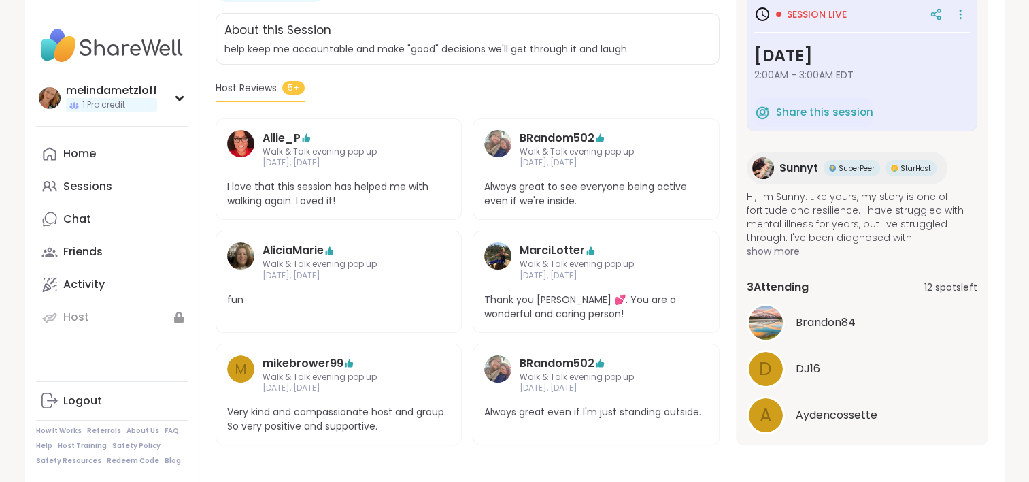
scroll to position [10, 0]
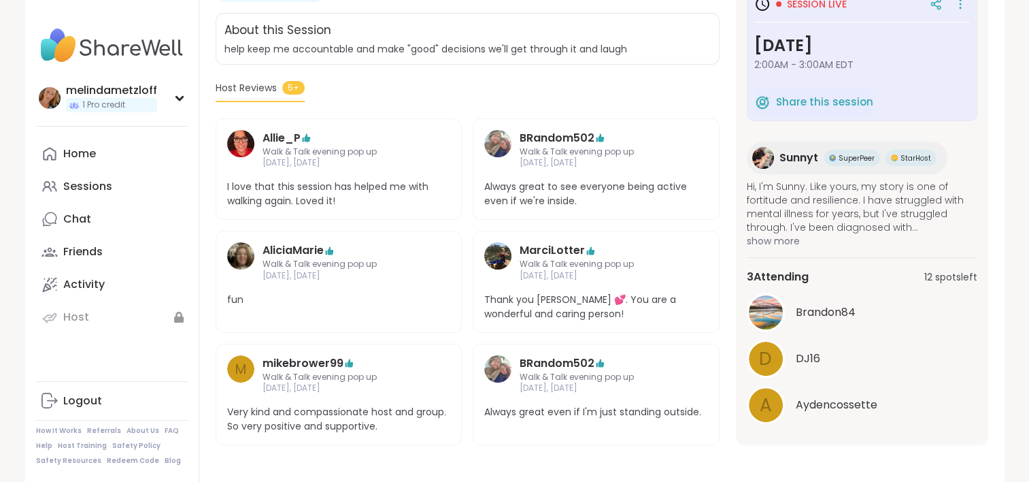
click at [842, 209] on span "Hi, I'm Sunny. Like yours, my story is one of fortitude and resilience. I have …" at bounding box center [862, 207] width 231 height 54
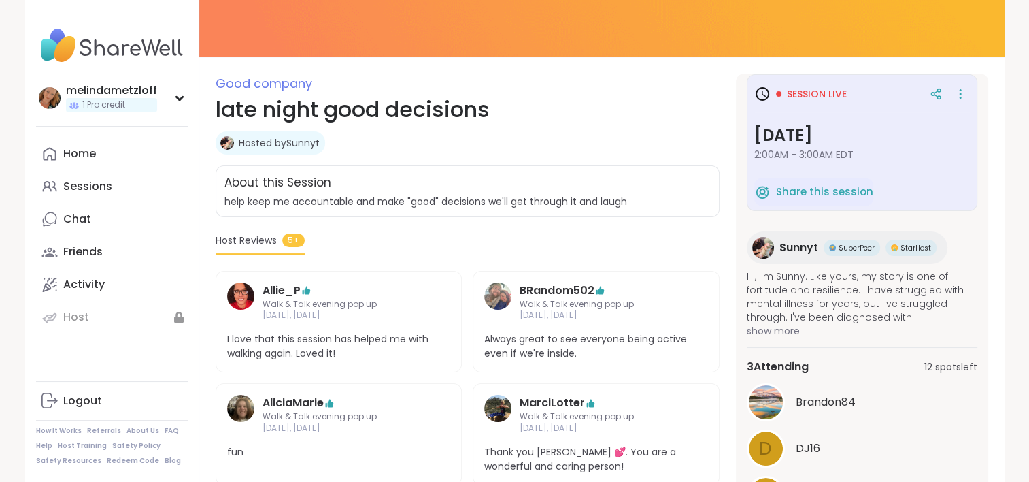
scroll to position [0, 0]
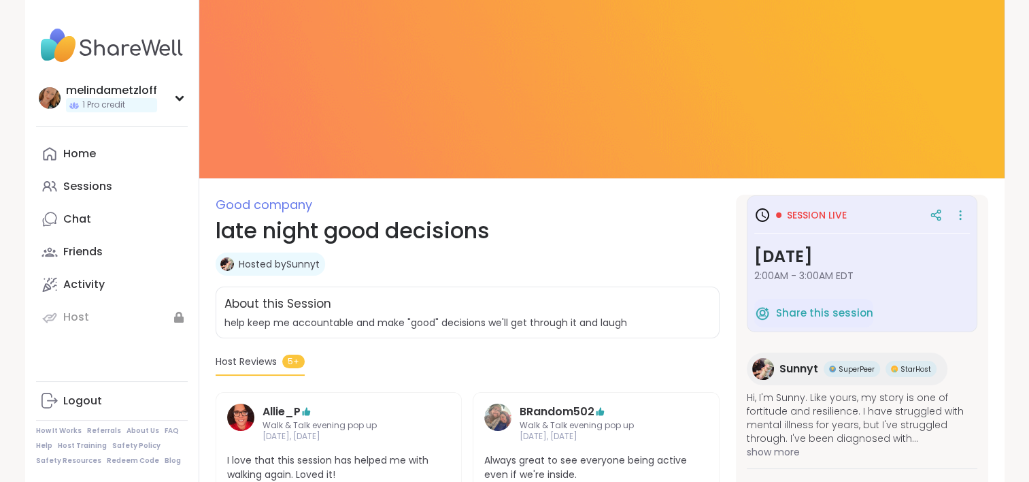
click at [267, 208] on span "Good company" at bounding box center [264, 204] width 97 height 17
click at [247, 260] on link "Hosted by Sunnyt" at bounding box center [279, 264] width 81 height 14
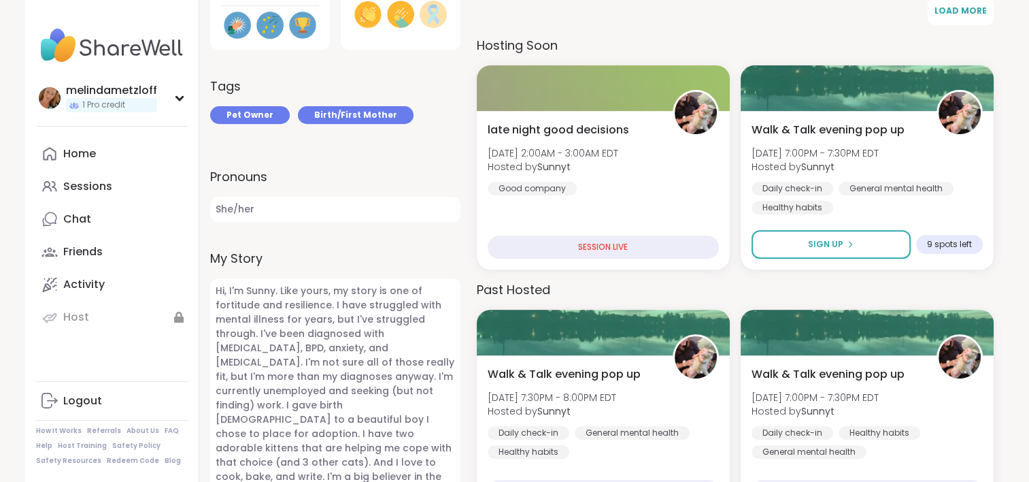
scroll to position [533, 0]
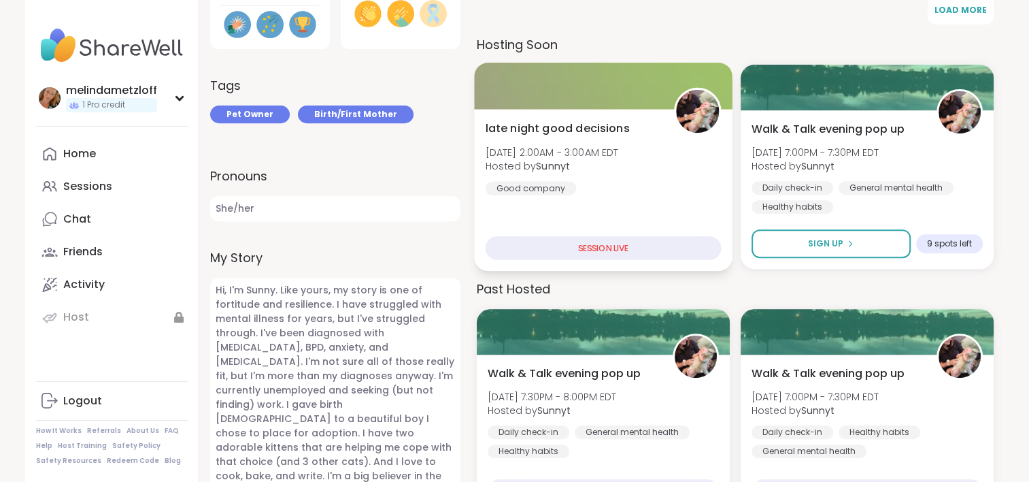
click at [594, 259] on div "SESSION LIVE" at bounding box center [603, 248] width 236 height 24
click at [694, 124] on img at bounding box center [697, 111] width 43 height 43
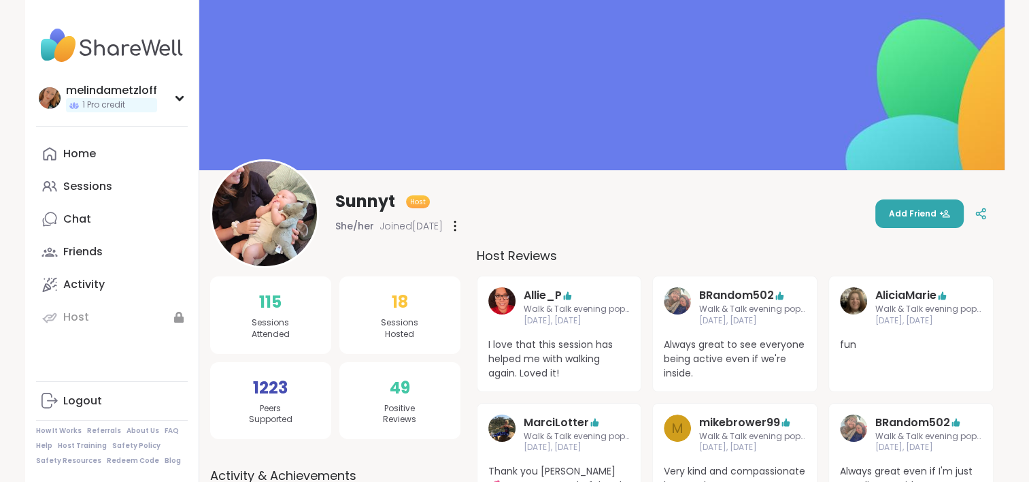
scroll to position [0, 0]
click at [263, 235] on img at bounding box center [264, 213] width 105 height 105
click at [73, 179] on div "Sessions" at bounding box center [87, 186] width 49 height 15
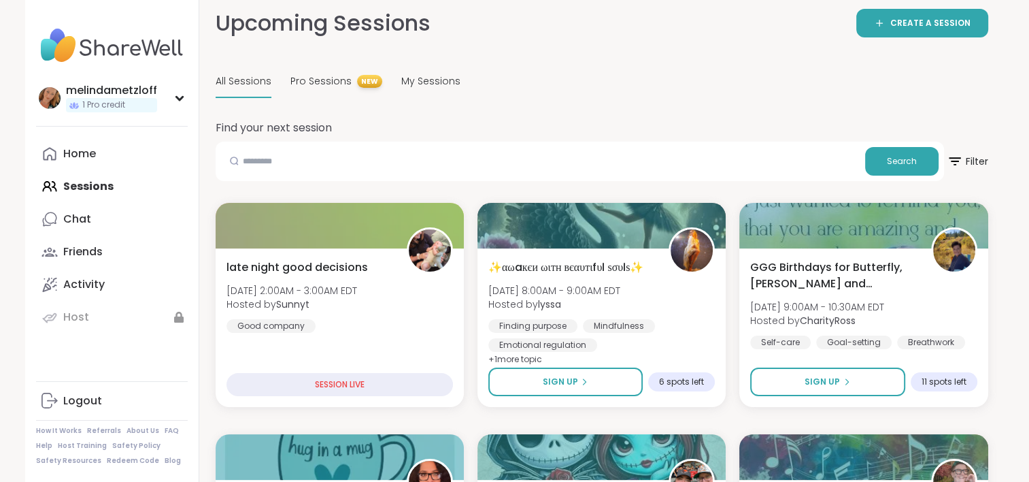
scroll to position [83, 0]
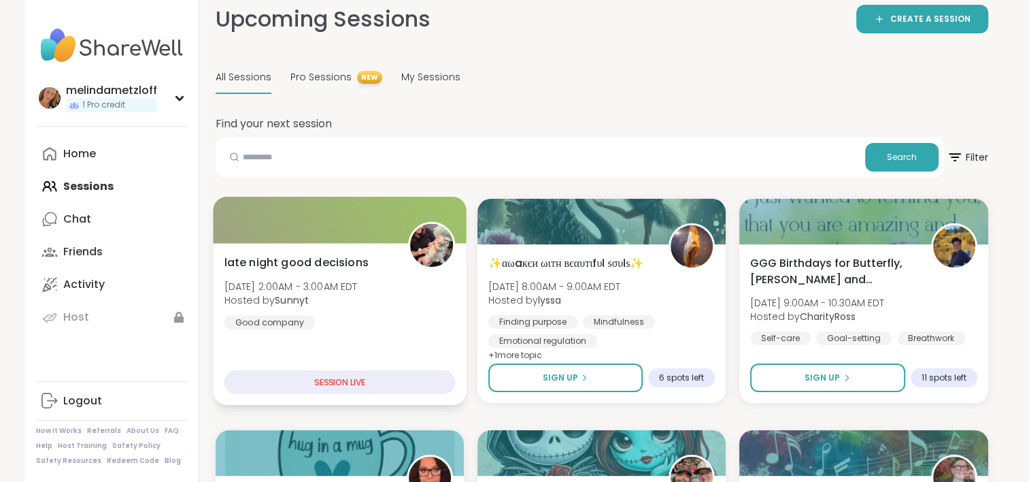
click at [335, 380] on div "SESSION LIVE" at bounding box center [339, 382] width 231 height 24
click at [335, 386] on div "SESSION LIVE" at bounding box center [339, 382] width 231 height 24
click at [327, 269] on span "late night good decisions" at bounding box center [296, 262] width 144 height 16
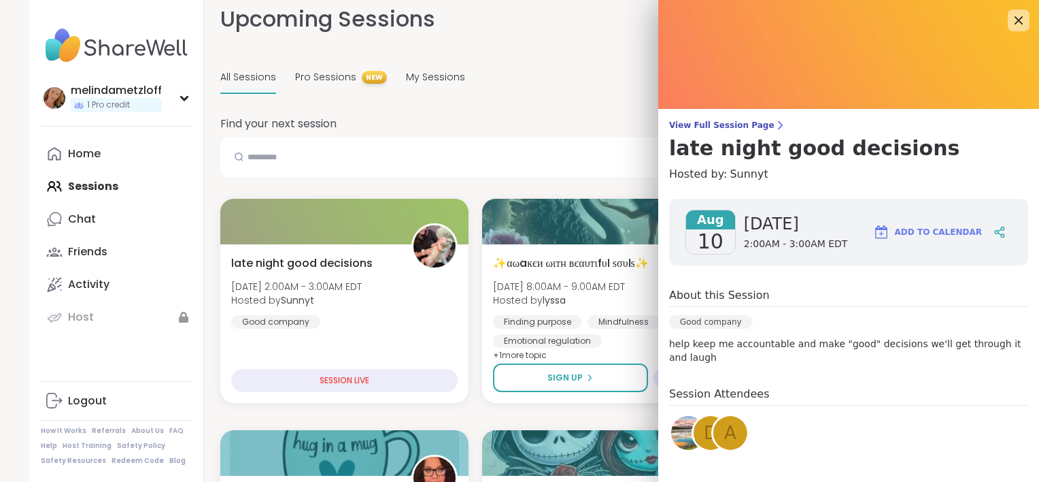
click at [819, 233] on span "[DATE]" at bounding box center [796, 224] width 104 height 22
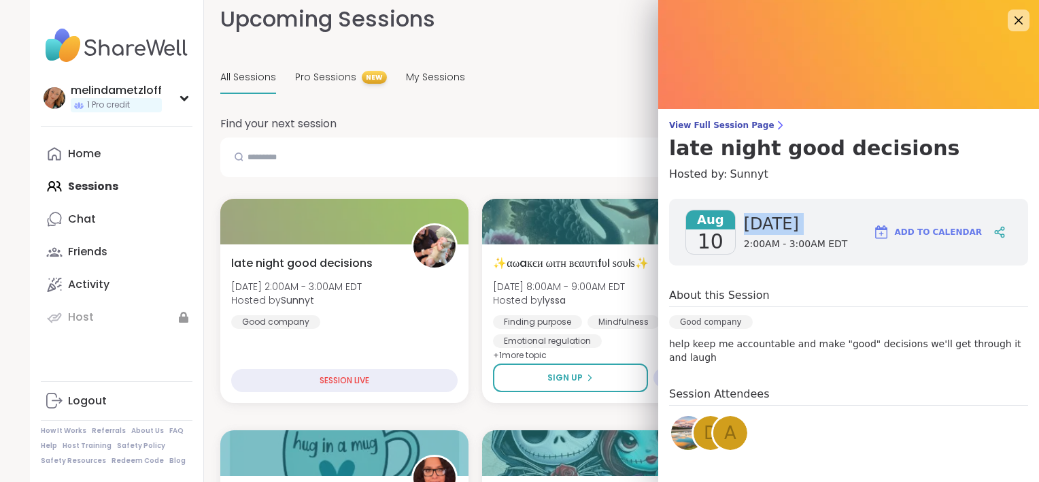
click at [819, 233] on span "[DATE]" at bounding box center [796, 224] width 104 height 22
click at [701, 250] on span "10" at bounding box center [711, 241] width 26 height 24
drag, startPoint x: 701, startPoint y: 250, endPoint x: 824, endPoint y: 234, distance: 124.1
click at [824, 234] on div "Aug 10 Sunday 2:00AM - 3:00AM EDT Add to Calendar" at bounding box center [848, 232] width 359 height 67
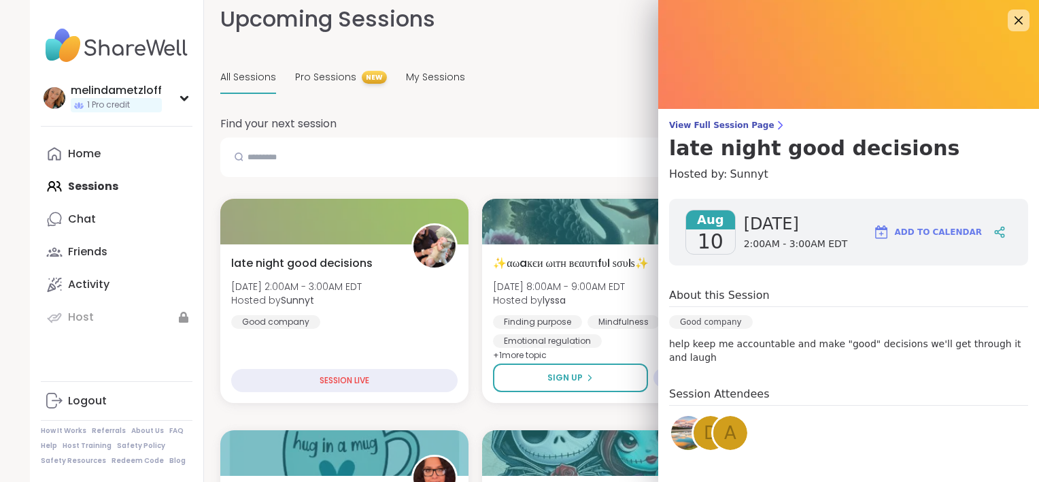
click at [824, 234] on div "Aug 10 Sunday 2:00AM - 3:00AM EDT Add to Calendar" at bounding box center [848, 232] width 359 height 67
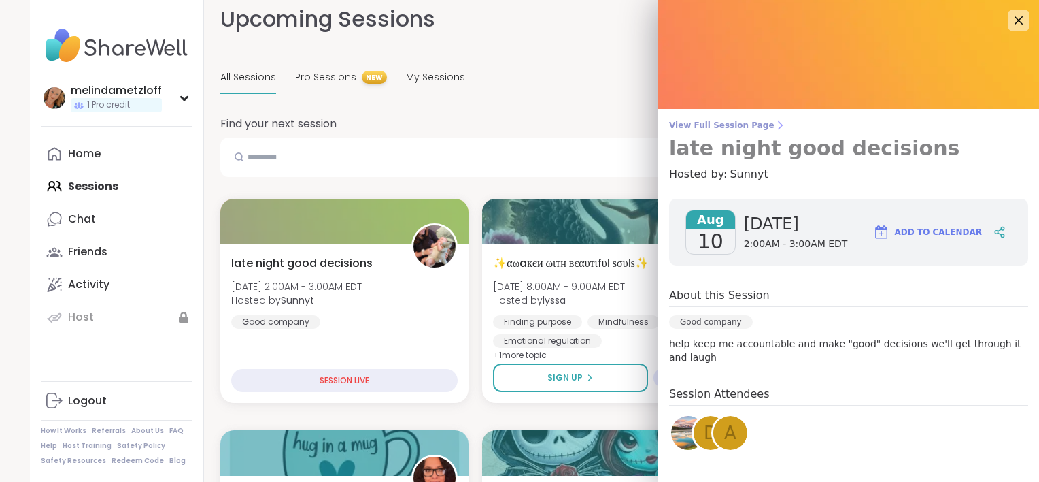
click at [718, 123] on span "View Full Session Page" at bounding box center [848, 125] width 359 height 11
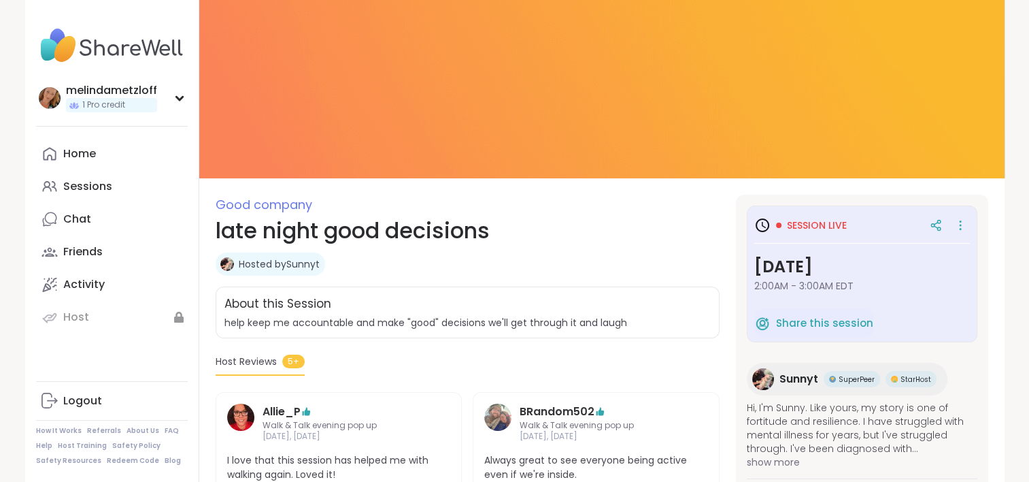
click at [298, 236] on h1 "late night good decisions" at bounding box center [468, 230] width 504 height 33
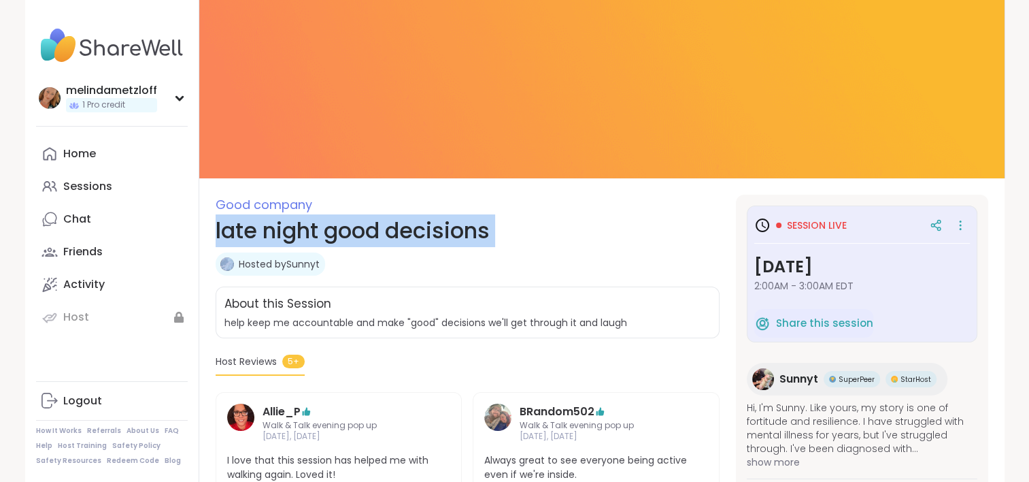
click at [298, 236] on h1 "late night good decisions" at bounding box center [468, 230] width 504 height 33
click at [403, 131] on img at bounding box center [601, 89] width 805 height 178
click at [473, 127] on img at bounding box center [601, 89] width 805 height 178
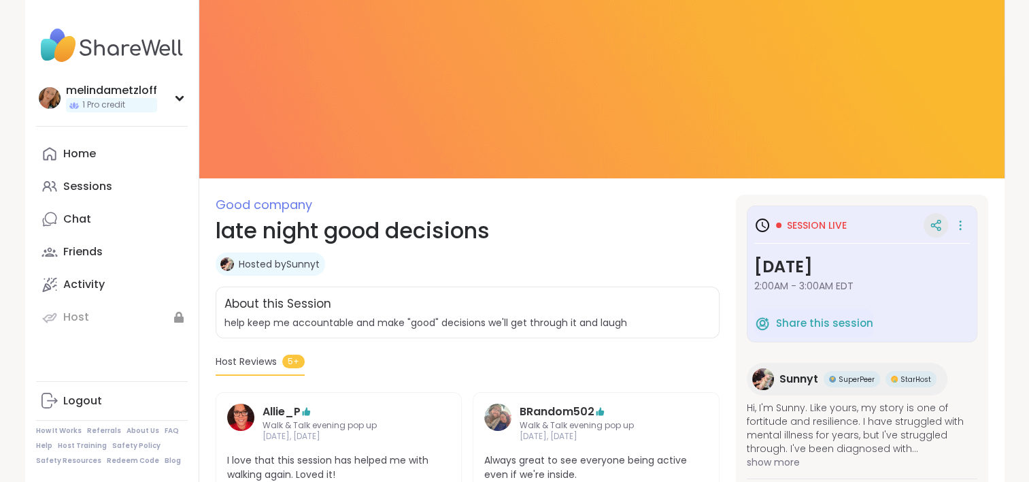
click at [930, 227] on icon at bounding box center [936, 225] width 12 height 12
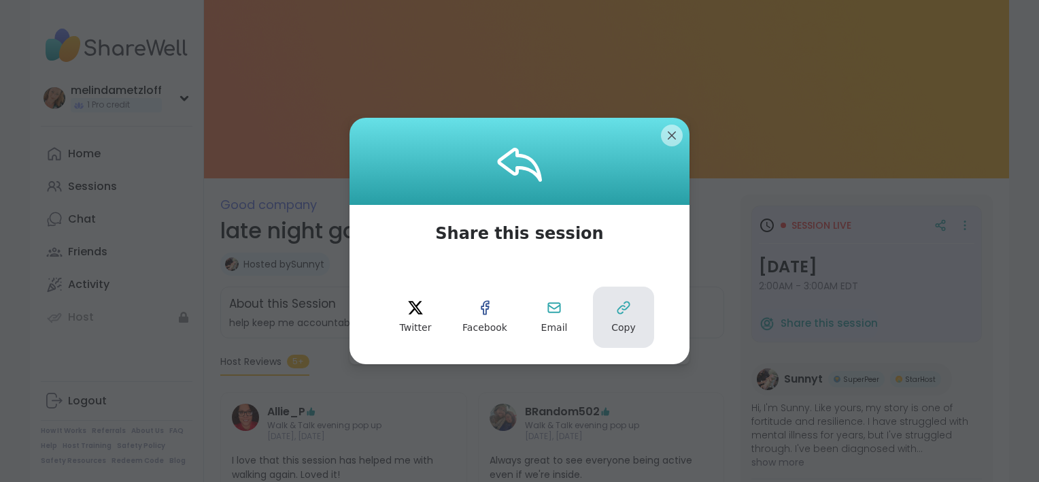
click at [616, 312] on icon at bounding box center [624, 307] width 16 height 16
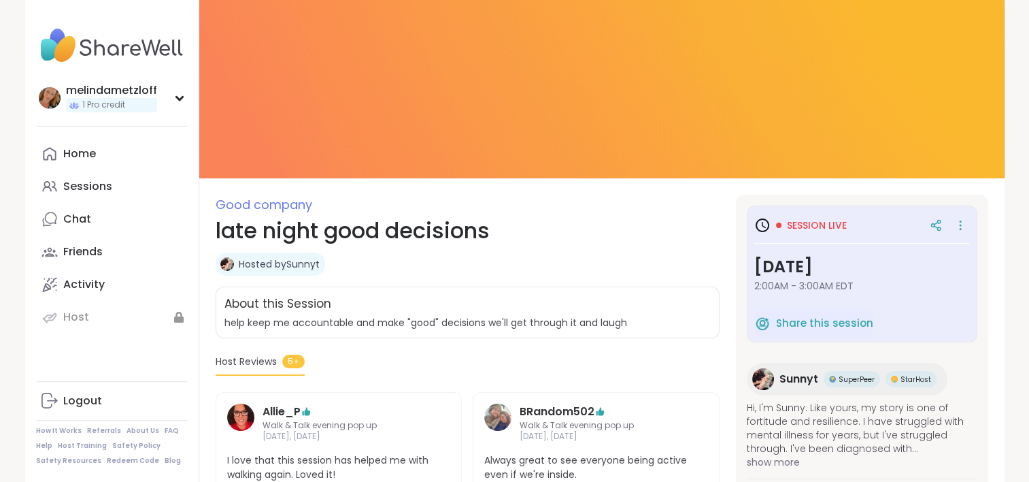
click at [452, 144] on img at bounding box center [601, 89] width 805 height 178
click at [450, 148] on img at bounding box center [601, 89] width 805 height 178
click at [167, 97] on div "melindametzloff 1 Pro credit" at bounding box center [112, 97] width 152 height 35
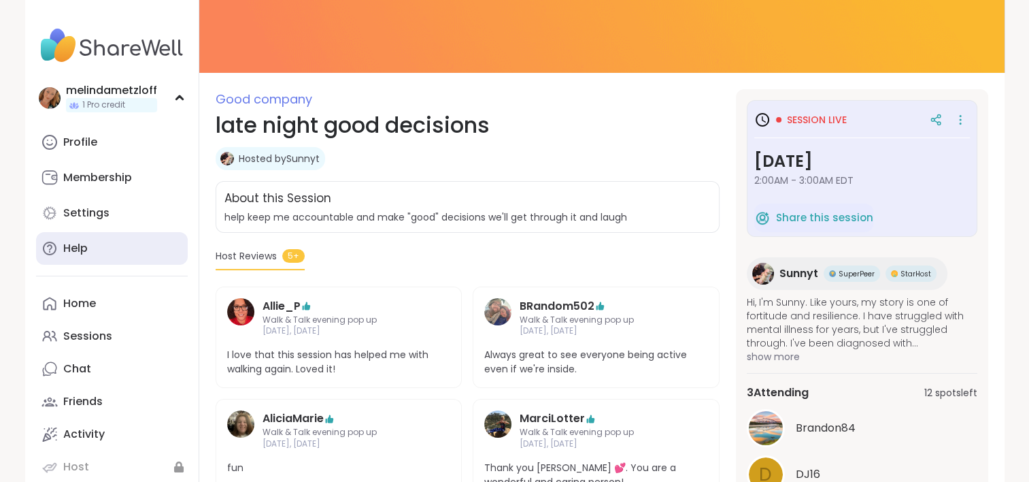
scroll to position [106, 0]
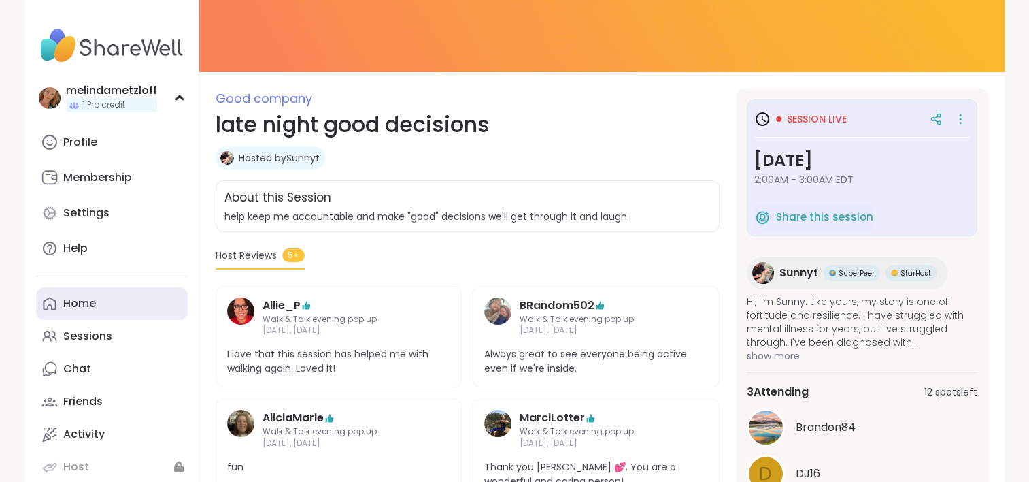
click at [76, 317] on link "Home" at bounding box center [112, 303] width 152 height 33
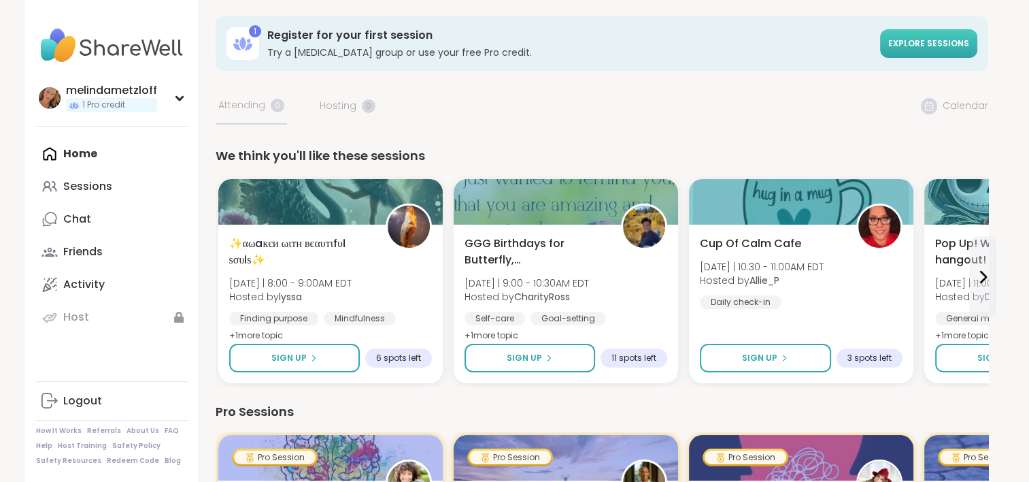
click at [947, 44] on span "Explore sessions" at bounding box center [928, 43] width 81 height 12
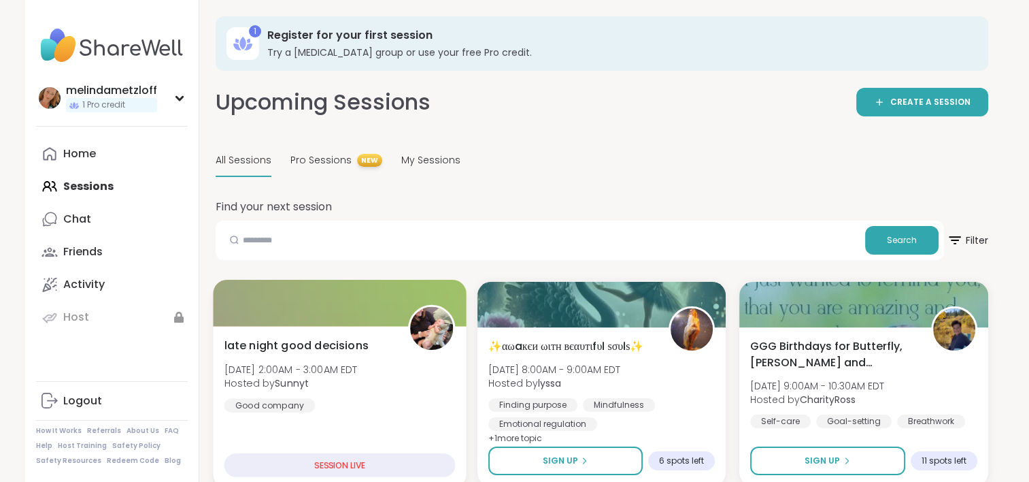
click at [322, 412] on div "late night good decisions Sun, Aug 10 | 2:00AM - 3:00AM EDT Hosted by Sunnyt Go…" at bounding box center [340, 407] width 254 height 162
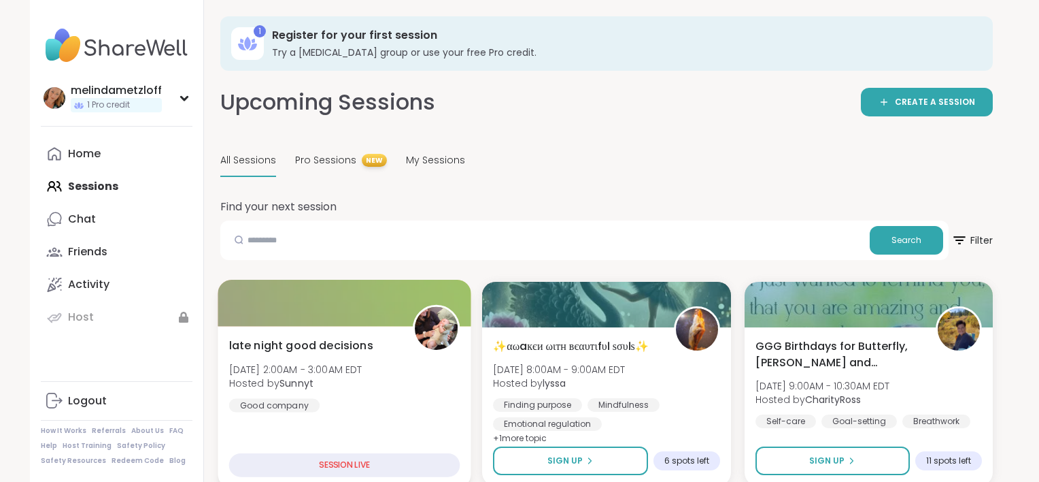
click at [322, 412] on div "late night good decisions Sun, Aug 10 | 2:00AM - 3:00AM EDT Hosted by Sunnyt Go…" at bounding box center [345, 407] width 254 height 162
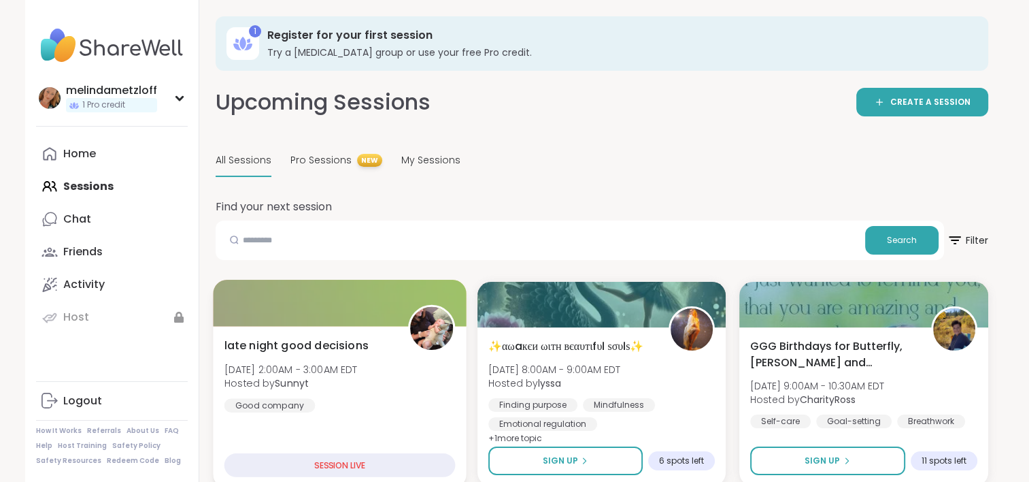
click at [322, 412] on div "late night good decisions Sun, Aug 10 | 2:00AM - 3:00AM EDT Hosted by Sunnyt Go…" at bounding box center [340, 407] width 254 height 162
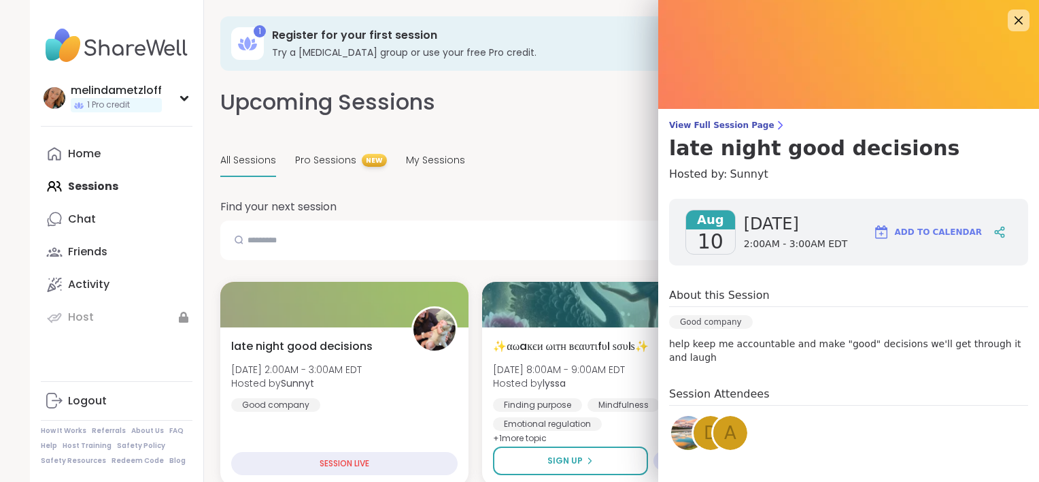
click at [707, 234] on span "10" at bounding box center [711, 241] width 26 height 24
click at [709, 237] on div "Aug 10" at bounding box center [711, 231] width 50 height 45
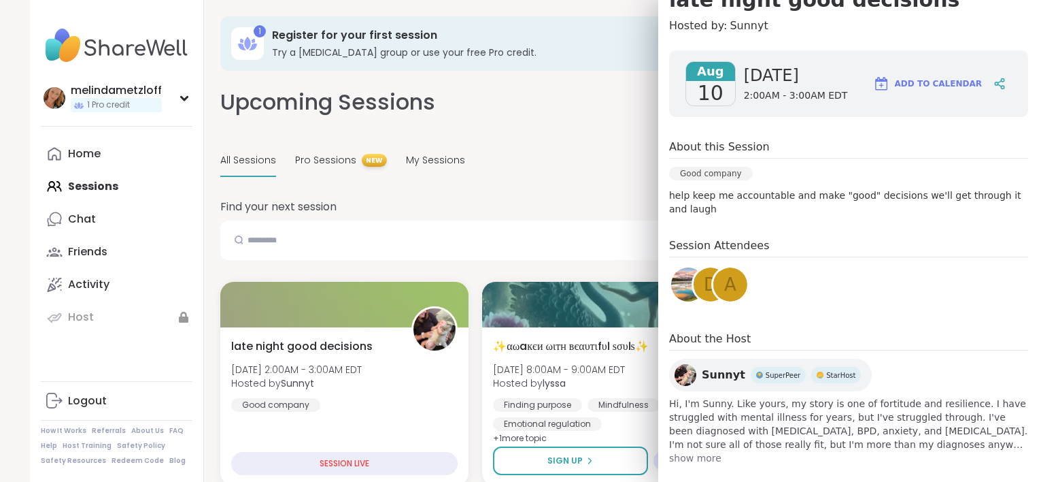
scroll to position [150, 0]
click at [711, 280] on link "A" at bounding box center [730, 283] width 38 height 38
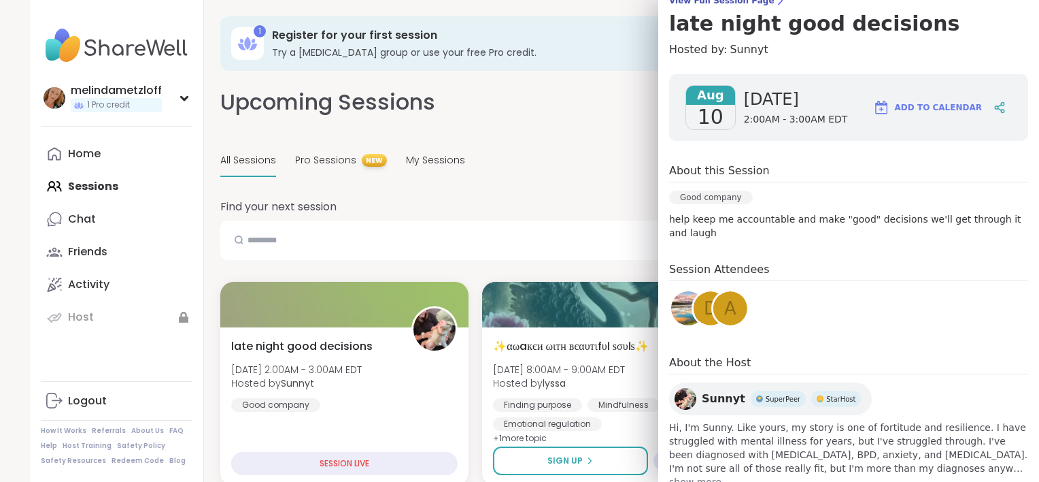
scroll to position [122, 0]
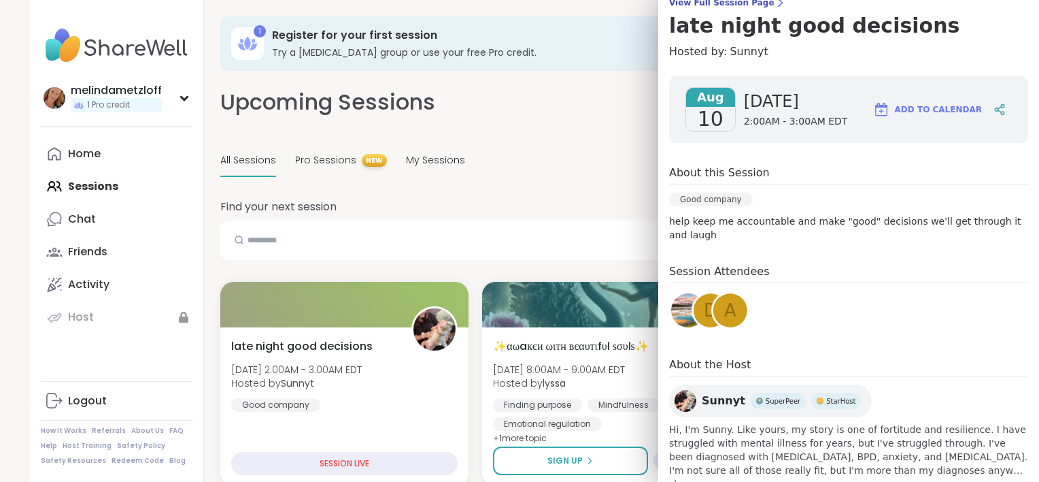
click at [688, 196] on div "Good company" at bounding box center [711, 199] width 84 height 14
click at [685, 224] on p "help keep me accountable and make "good" decisions we'll get through it and lau…" at bounding box center [848, 227] width 359 height 27
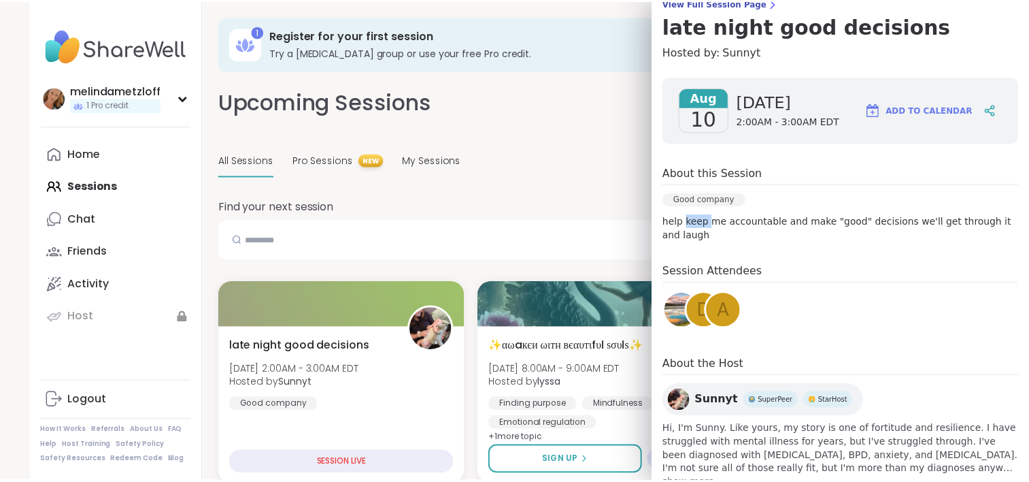
scroll to position [0, 0]
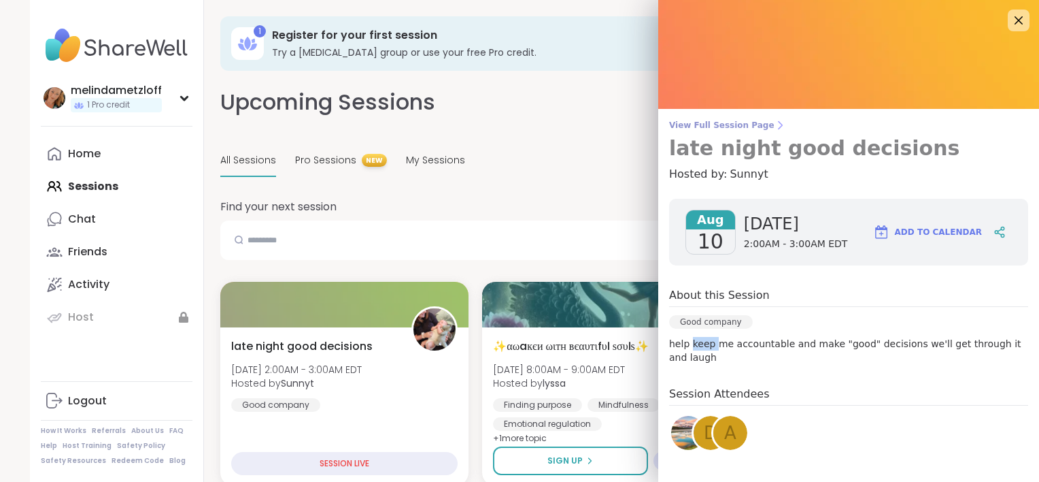
click at [705, 127] on span "View Full Session Page" at bounding box center [848, 125] width 359 height 11
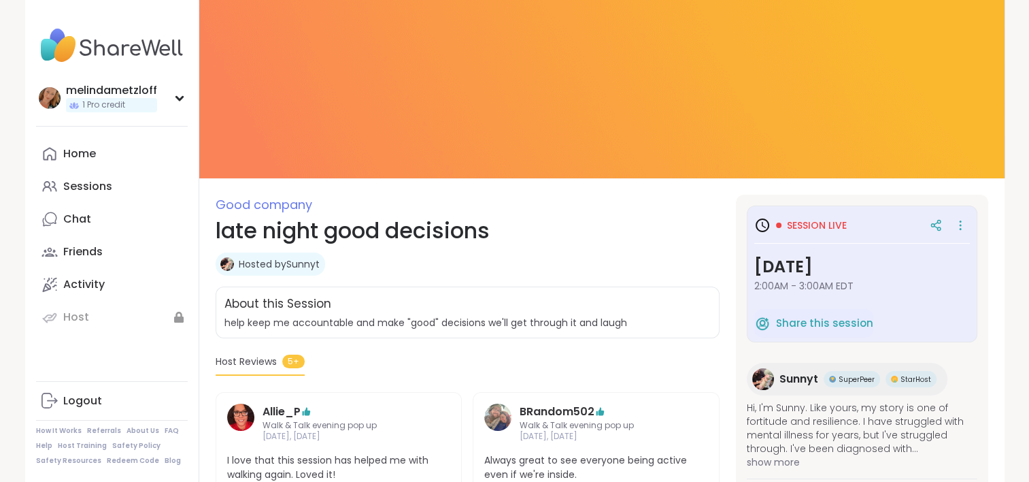
click at [764, 223] on icon at bounding box center [762, 225] width 16 height 16
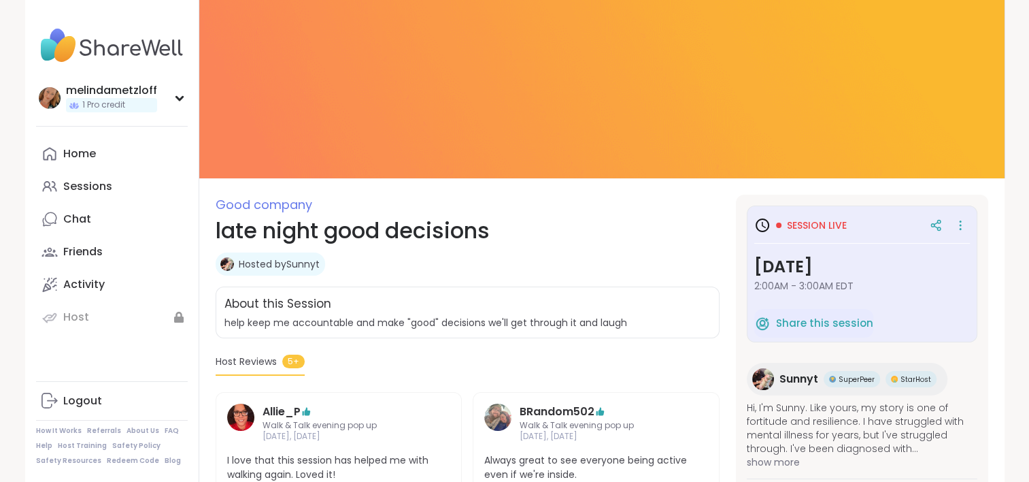
click at [764, 223] on icon at bounding box center [762, 225] width 16 height 16
click at [797, 222] on span "Session live" at bounding box center [817, 225] width 60 height 14
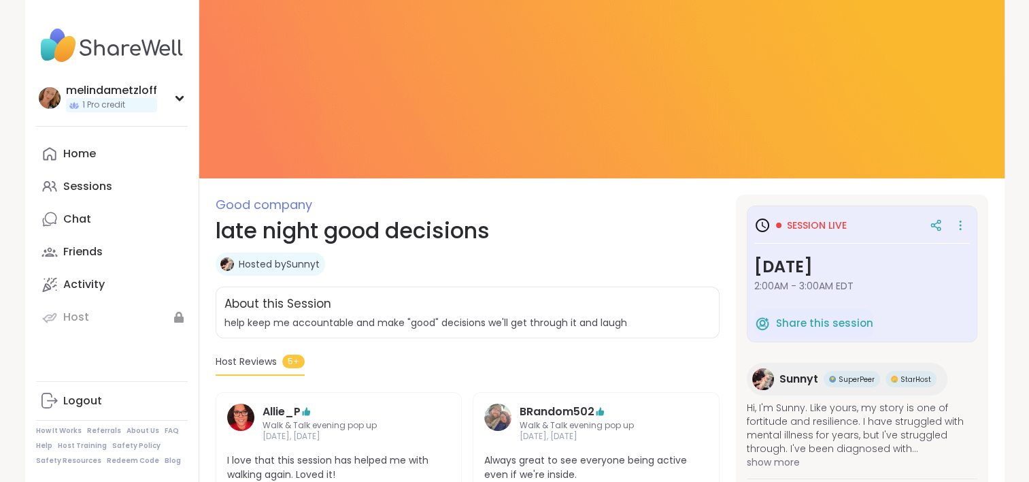
click at [797, 222] on span "Session live" at bounding box center [817, 225] width 60 height 14
drag, startPoint x: 797, startPoint y: 222, endPoint x: 749, endPoint y: 166, distance: 73.8
click at [749, 166] on img at bounding box center [601, 89] width 805 height 178
click at [781, 277] on h3 "[DATE]" at bounding box center [862, 266] width 216 height 24
click at [930, 225] on icon at bounding box center [936, 225] width 12 height 12
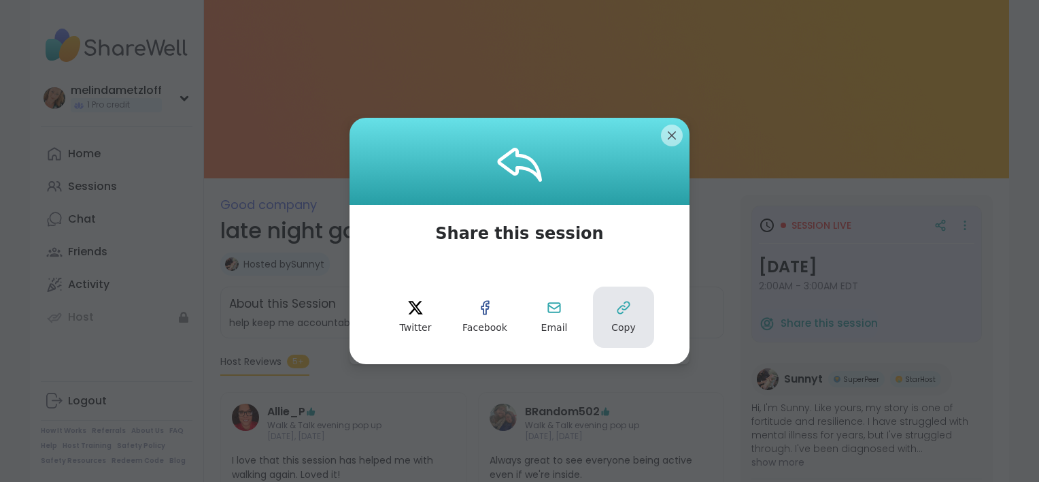
click at [620, 313] on icon at bounding box center [624, 307] width 16 height 16
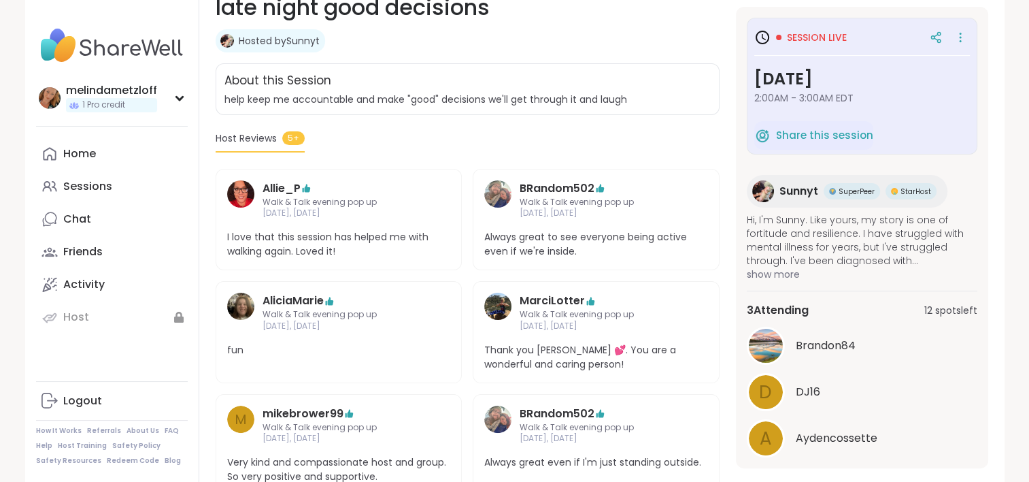
scroll to position [222, 0]
click at [796, 136] on span "Share this session" at bounding box center [824, 136] width 97 height 16
click at [792, 38] on span "Session live" at bounding box center [817, 38] width 60 height 14
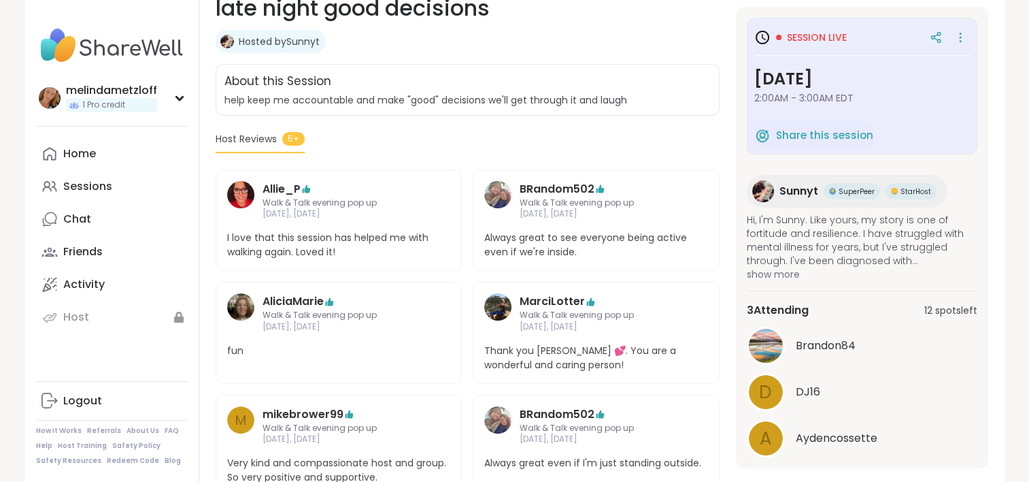
copy h3
click at [822, 79] on h3 "Sunday, Aug 10" at bounding box center [862, 79] width 216 height 24
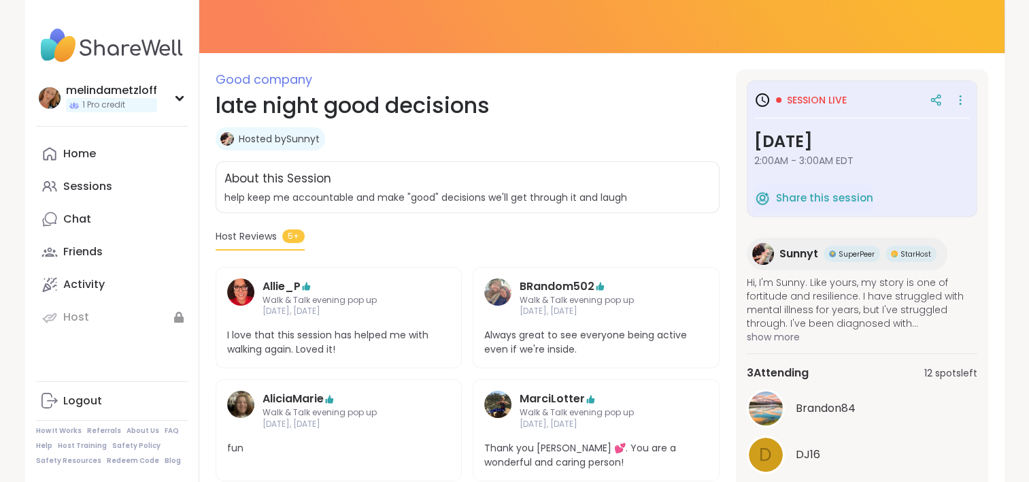
scroll to position [0, 0]
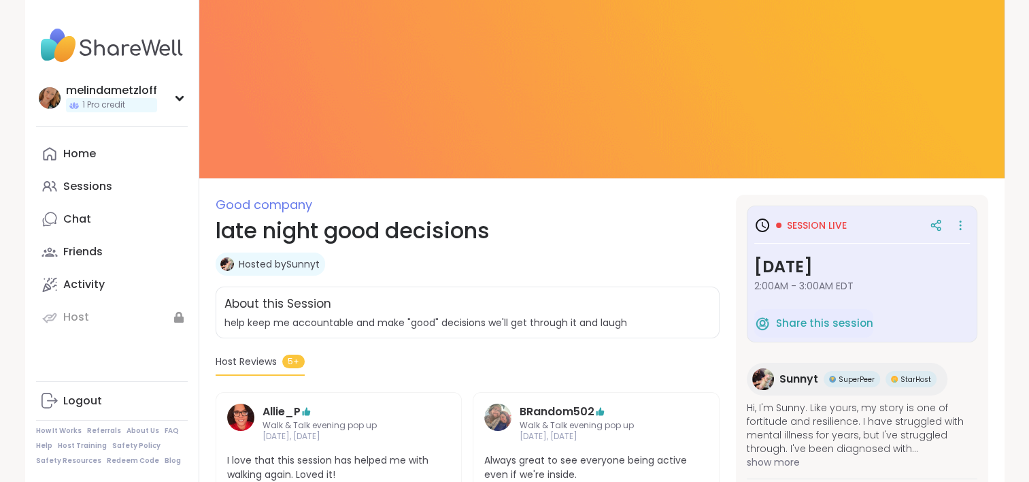
click at [550, 66] on img at bounding box center [601, 89] width 805 height 178
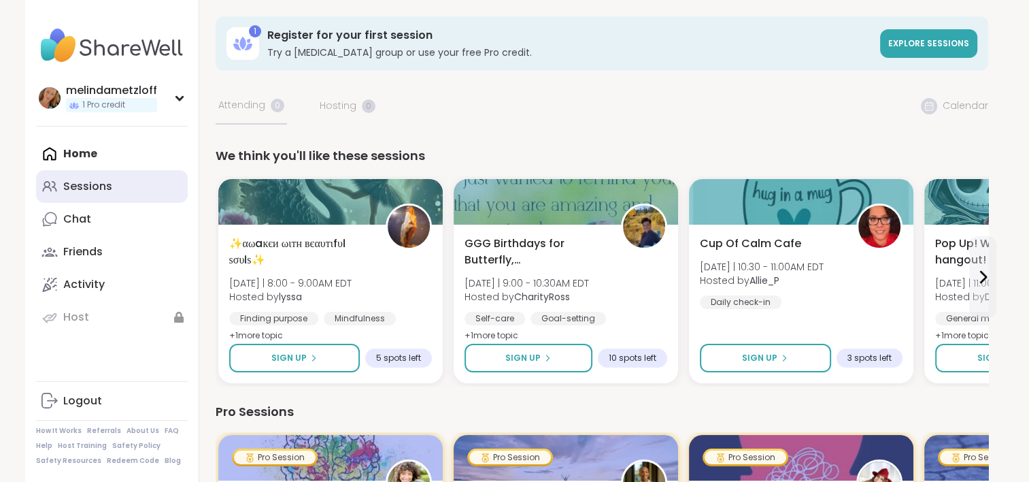
click at [105, 182] on div "Sessions" at bounding box center [87, 186] width 49 height 15
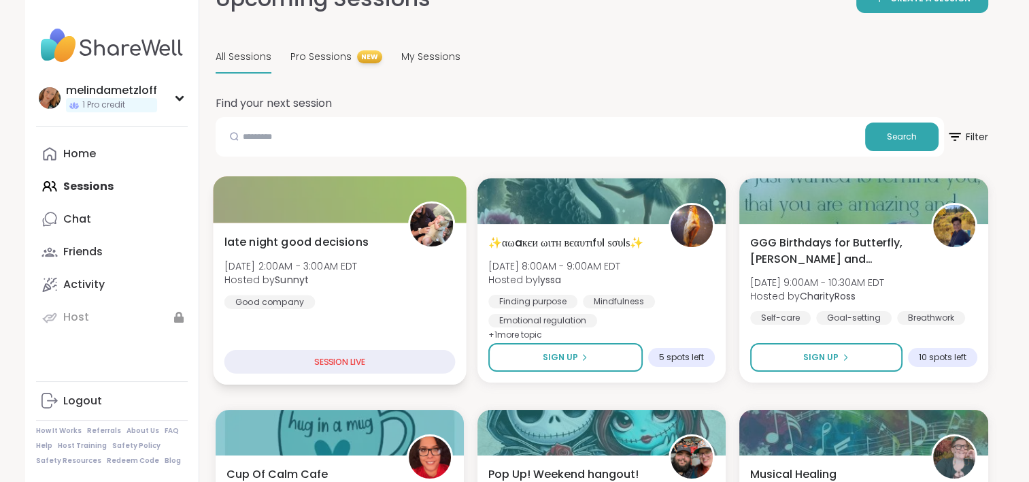
scroll to position [111, 0]
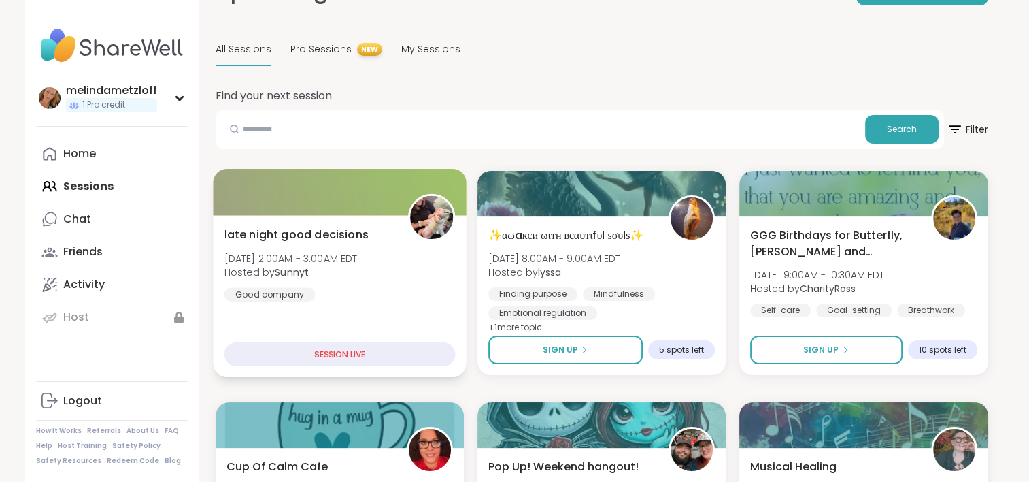
drag, startPoint x: 338, startPoint y: 348, endPoint x: 302, endPoint y: 300, distance: 59.7
click at [302, 300] on div "Good company" at bounding box center [269, 294] width 91 height 14
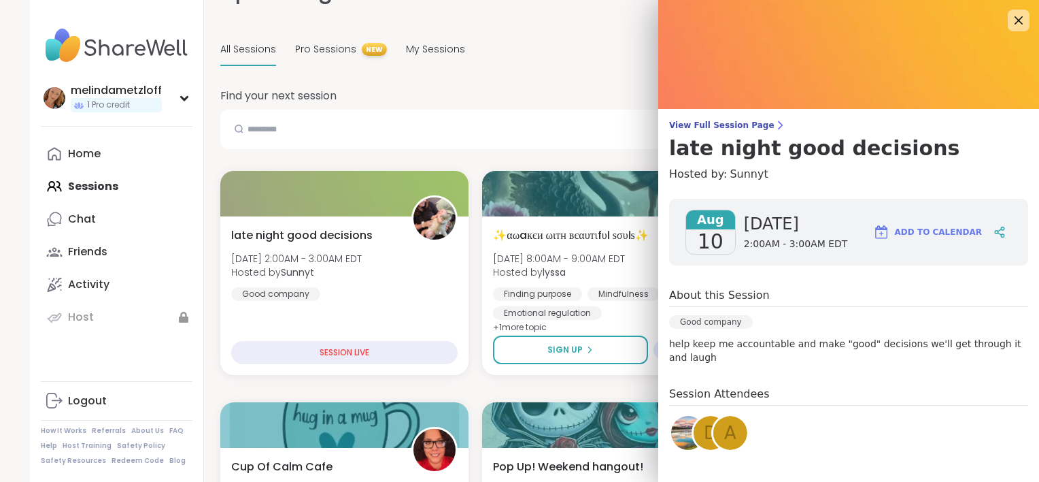
click at [906, 230] on span "Add to Calendar" at bounding box center [938, 232] width 87 height 12
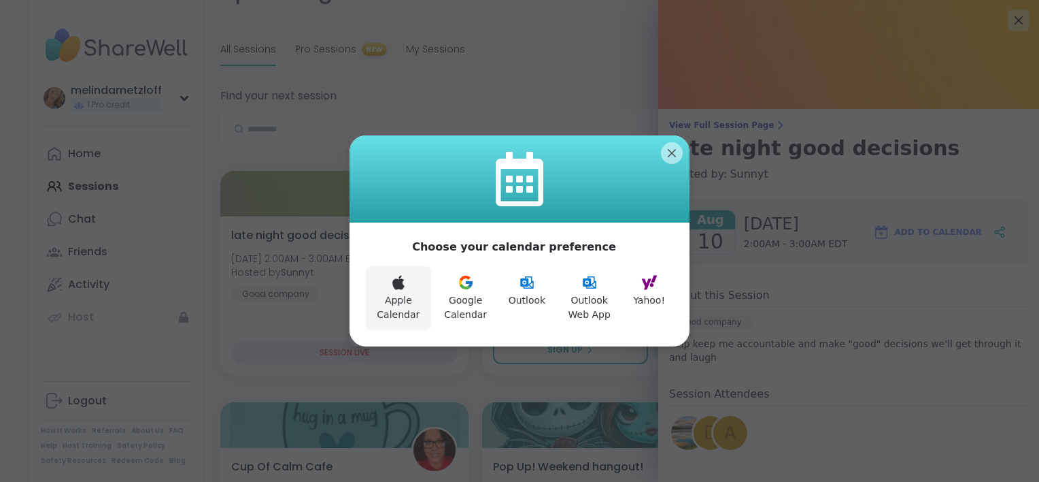
click at [390, 295] on button "Apple Calendar" at bounding box center [398, 298] width 65 height 64
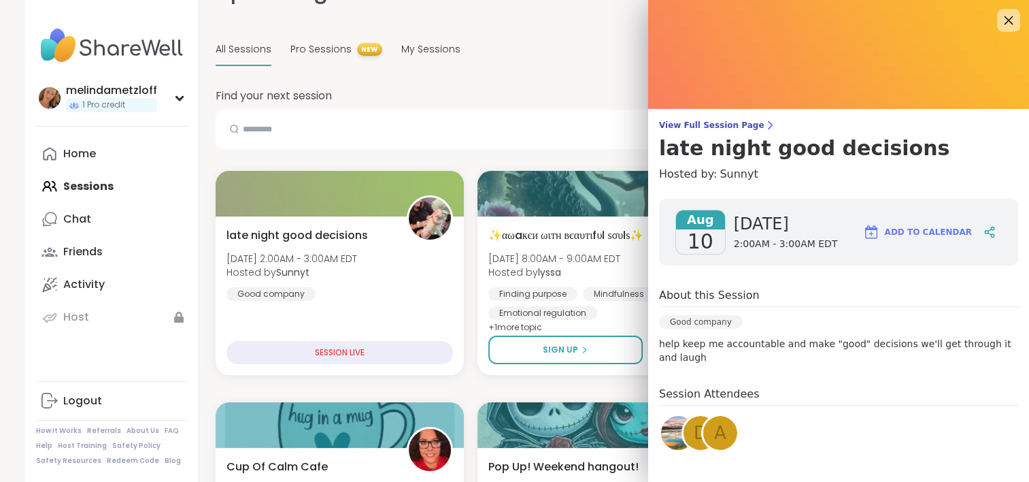
click at [1000, 20] on icon at bounding box center [1008, 20] width 17 height 17
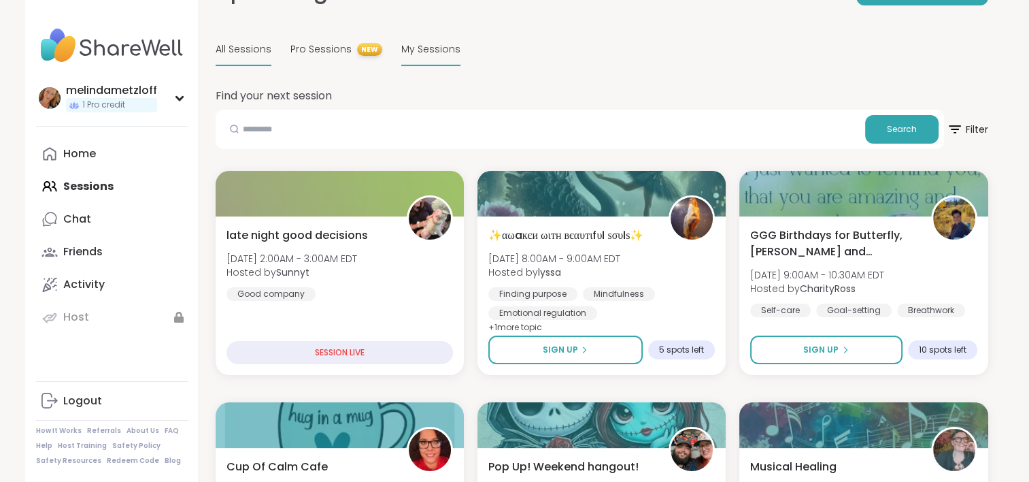
click at [435, 54] on span "My Sessions" at bounding box center [430, 49] width 59 height 14
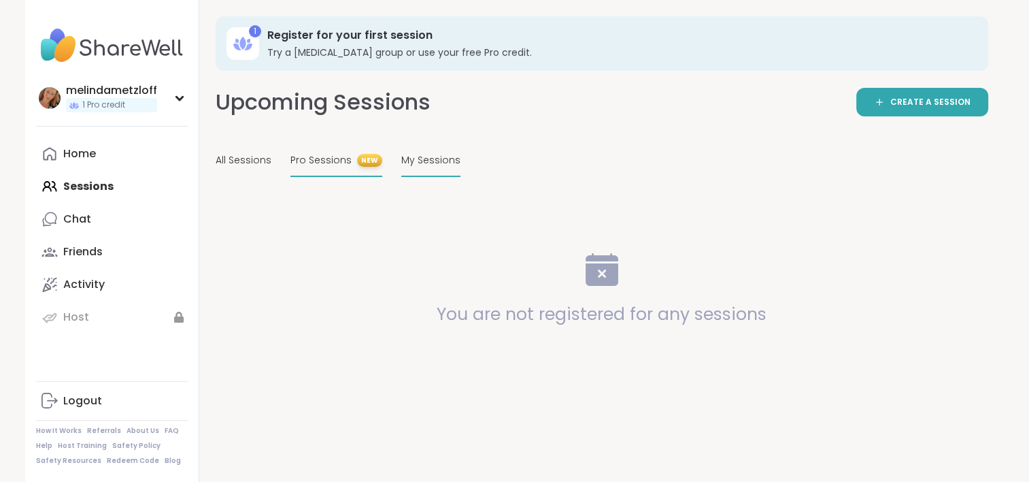
click at [314, 161] on span "Pro Sessions" at bounding box center [320, 160] width 61 height 14
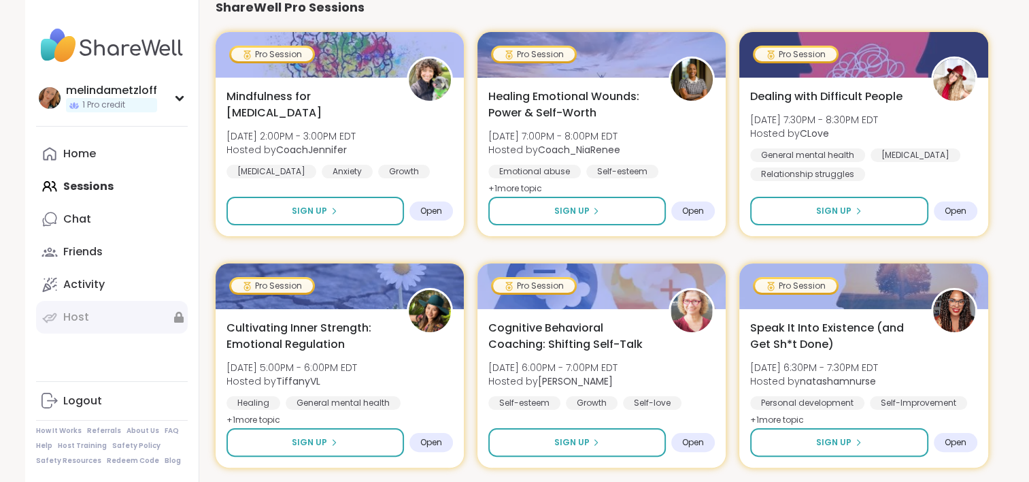
scroll to position [204, 0]
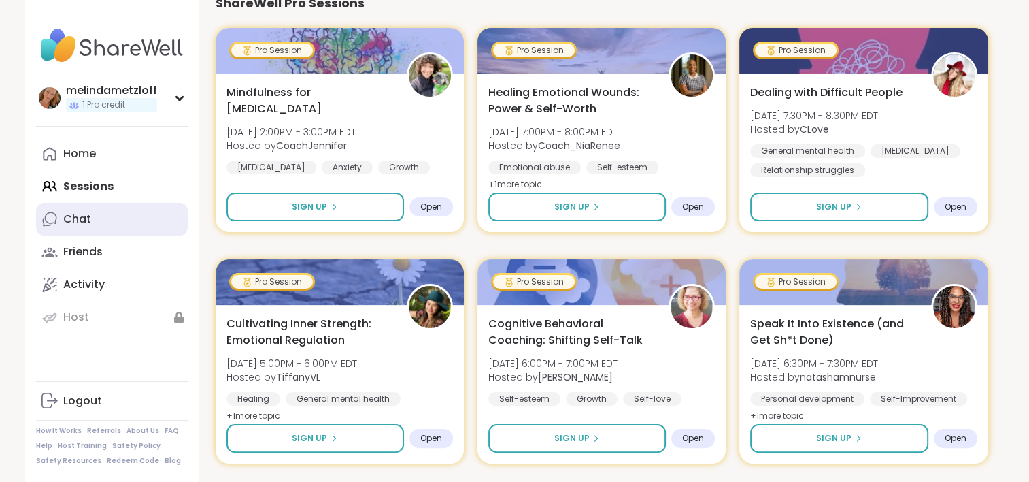
click at [78, 216] on div "Chat" at bounding box center [77, 219] width 28 height 15
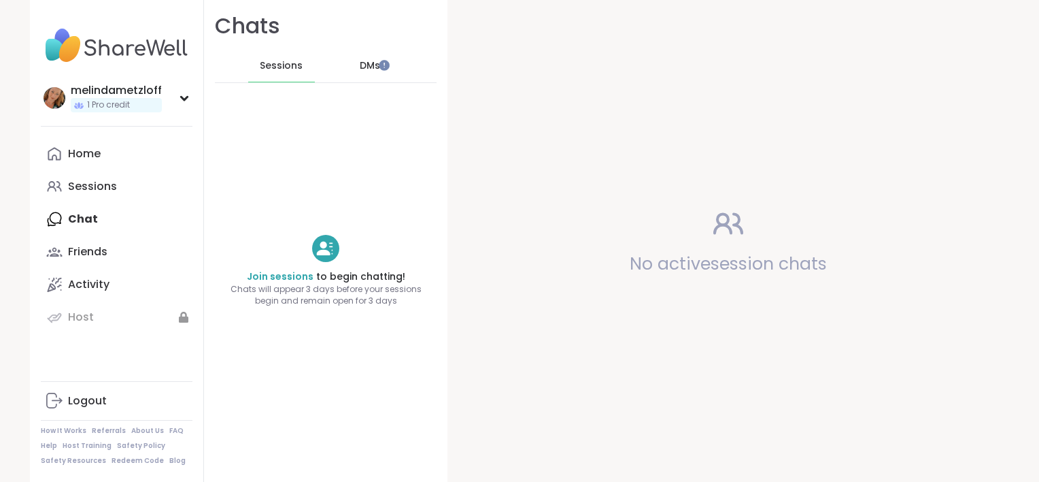
click at [363, 67] on span "DMs" at bounding box center [370, 66] width 20 height 14
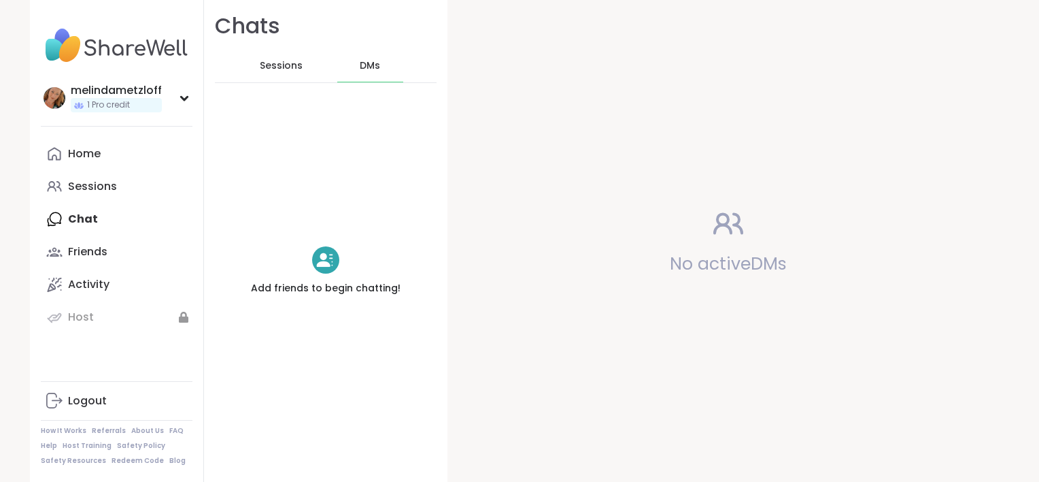
click at [267, 67] on span "Sessions" at bounding box center [281, 66] width 43 height 14
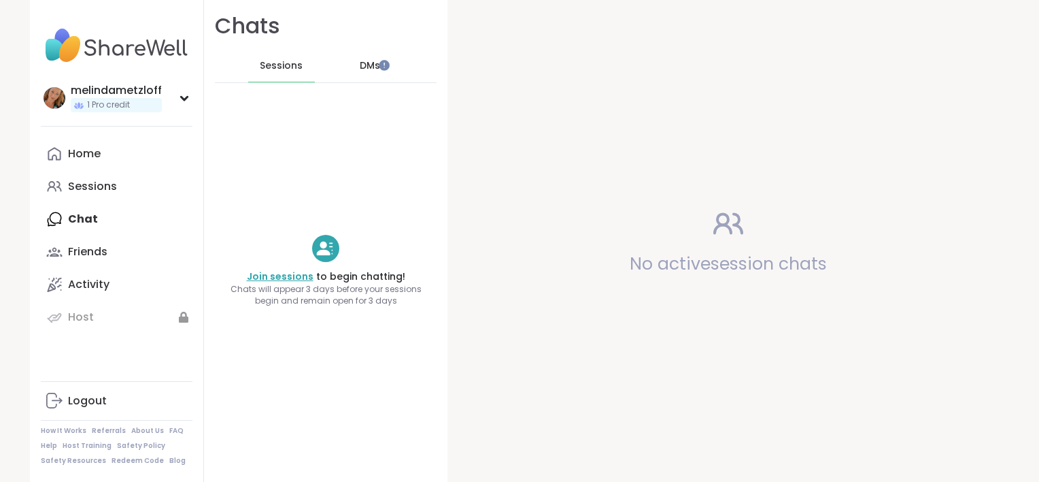
click at [281, 276] on link "Join sessions" at bounding box center [280, 276] width 67 height 14
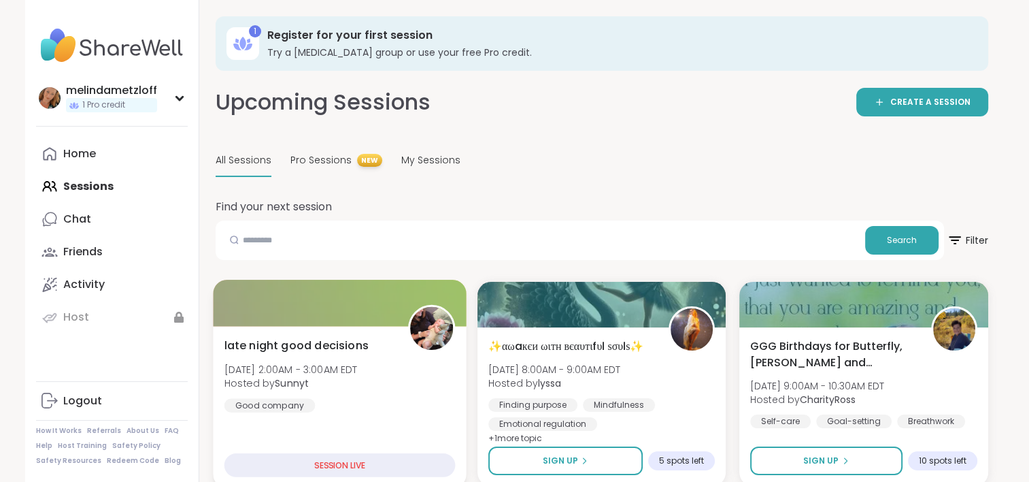
click at [309, 346] on span "late night good decisions" at bounding box center [296, 345] width 144 height 16
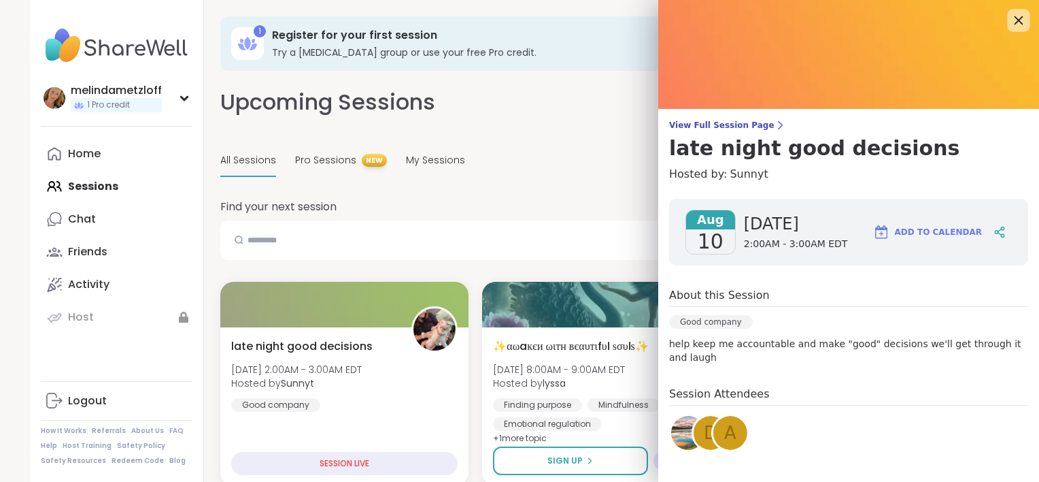
click at [1010, 22] on icon at bounding box center [1018, 20] width 17 height 17
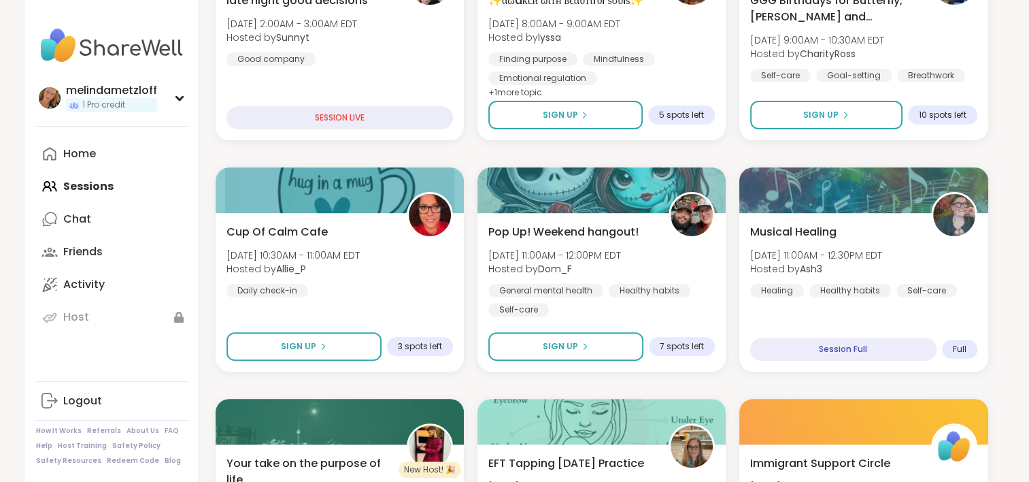
scroll to position [348, 0]
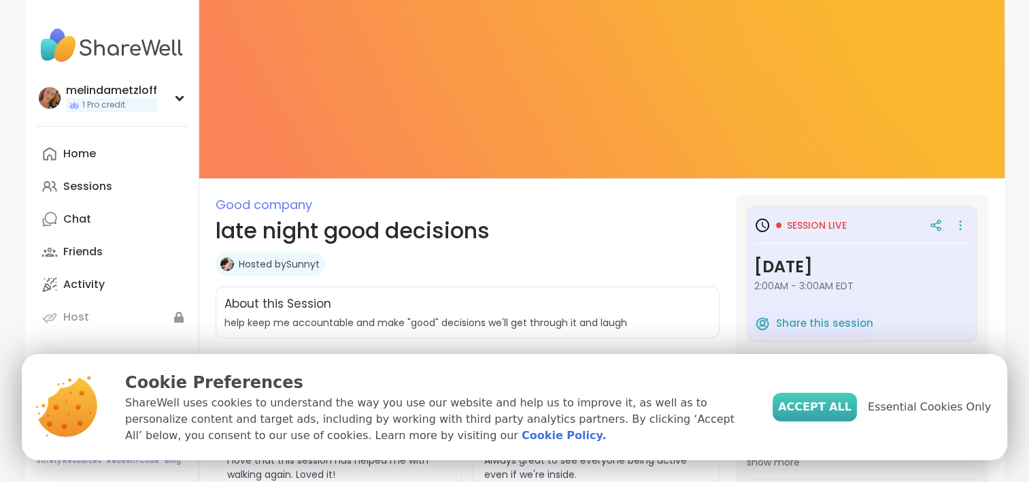
click at [827, 408] on span "Accept All" at bounding box center [814, 407] width 73 height 16
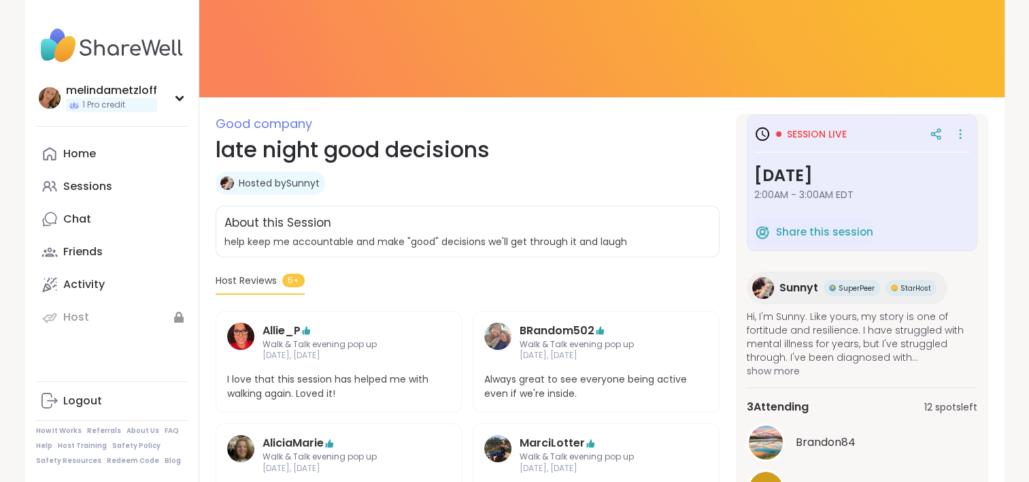
scroll to position [83, 0]
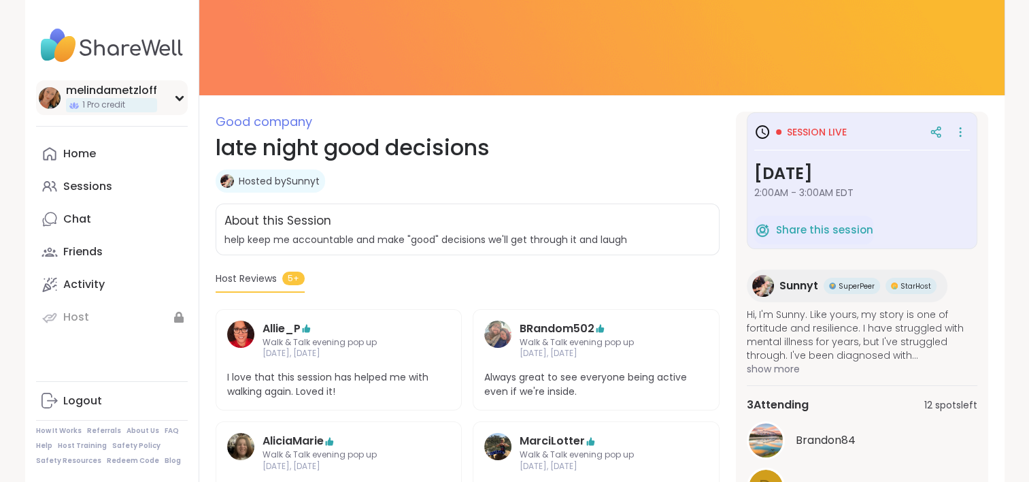
click at [92, 105] on span "1 Pro credit" at bounding box center [103, 105] width 43 height 12
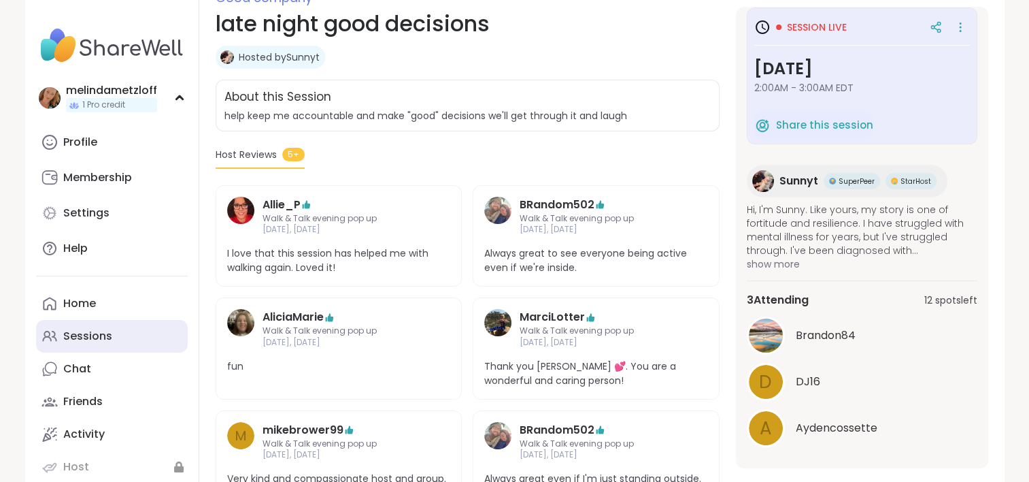
scroll to position [237, 0]
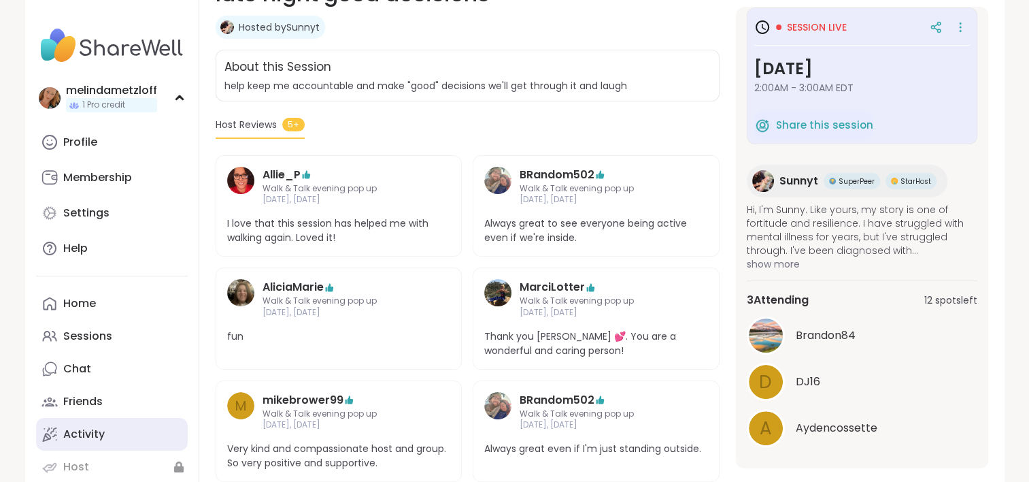
click at [95, 431] on div "Activity" at bounding box center [83, 433] width 41 height 15
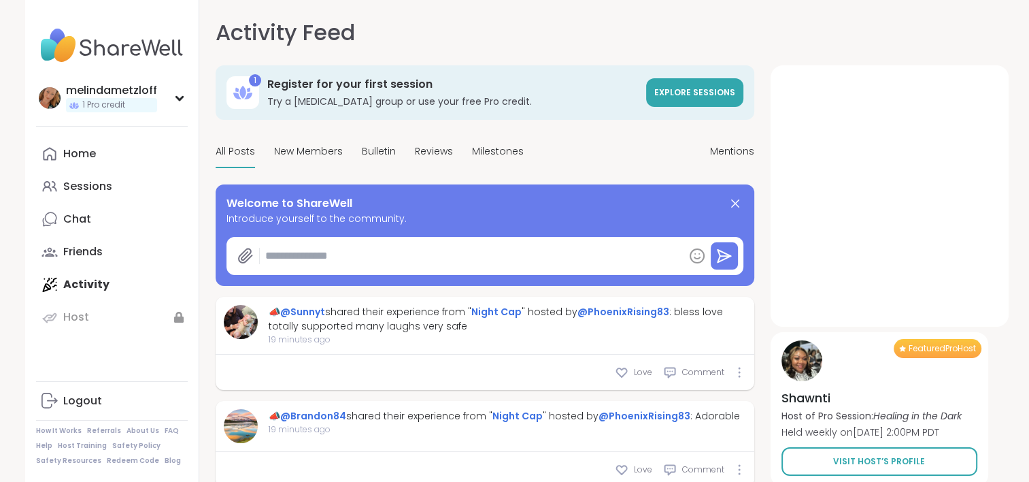
type textarea "*"
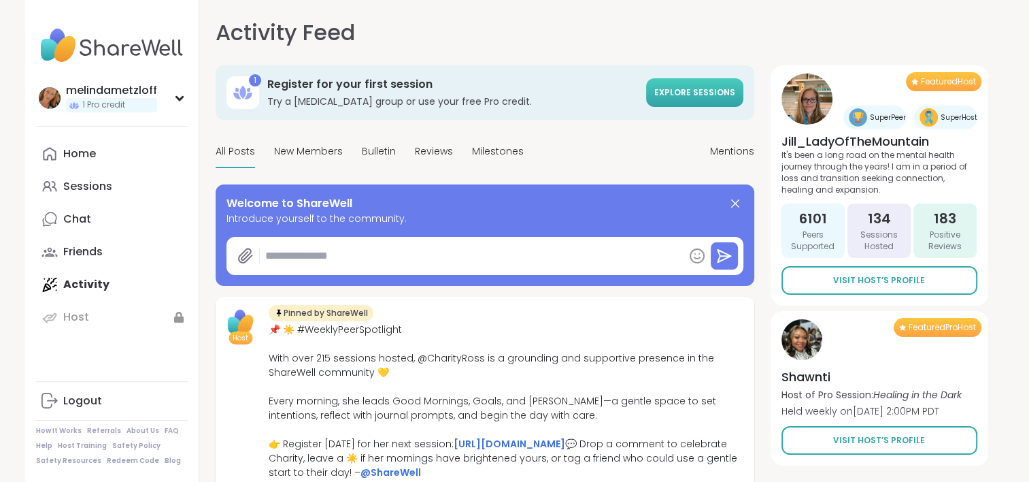
click at [688, 93] on span "Explore sessions" at bounding box center [694, 92] width 81 height 12
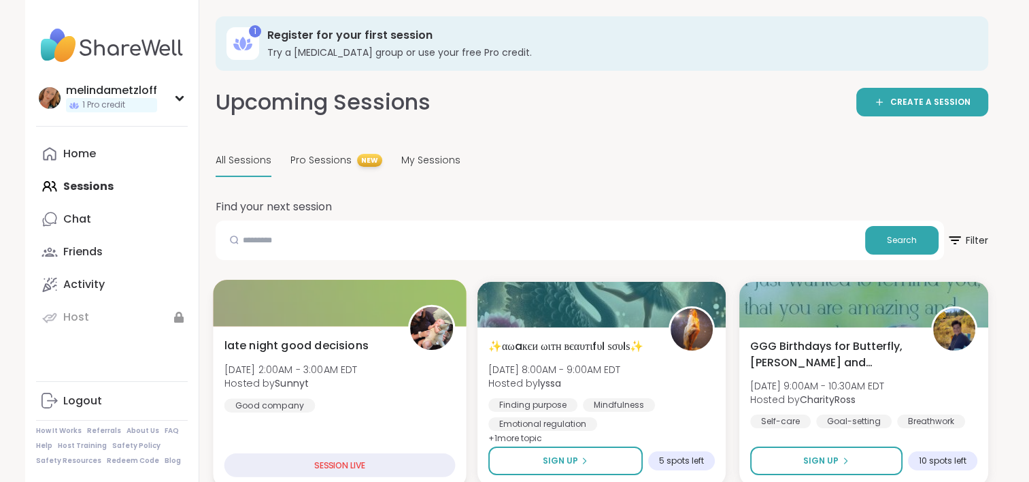
click at [337, 306] on div at bounding box center [340, 303] width 254 height 46
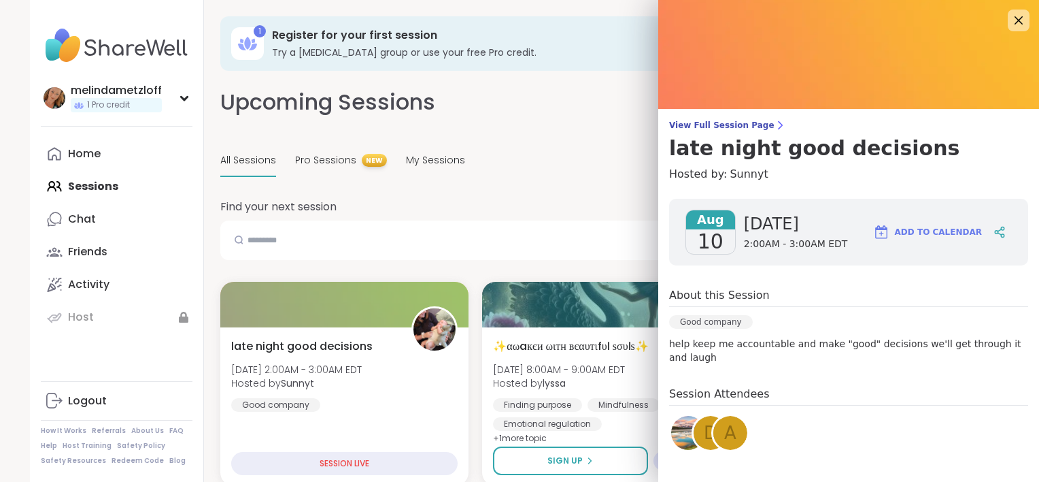
click at [744, 238] on span "2:00AM - 3:00AM EDT" at bounding box center [796, 244] width 104 height 14
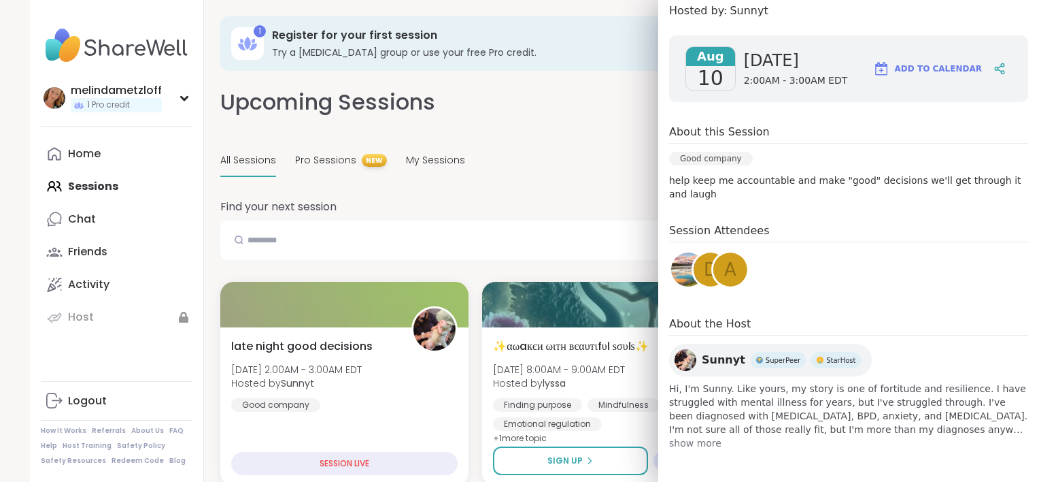
click at [678, 265] on img at bounding box center [688, 269] width 34 height 34
